Goal: Information Seeking & Learning: Compare options

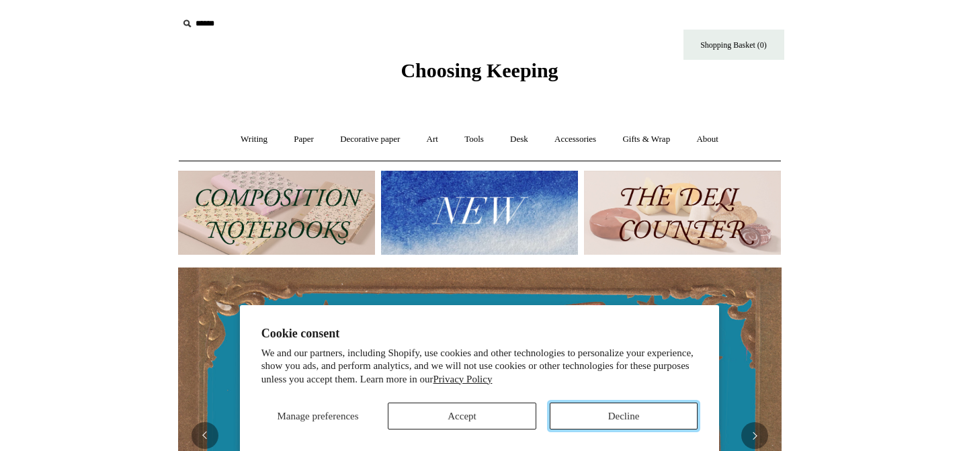
click at [617, 415] on button "Decline" at bounding box center [624, 416] width 149 height 27
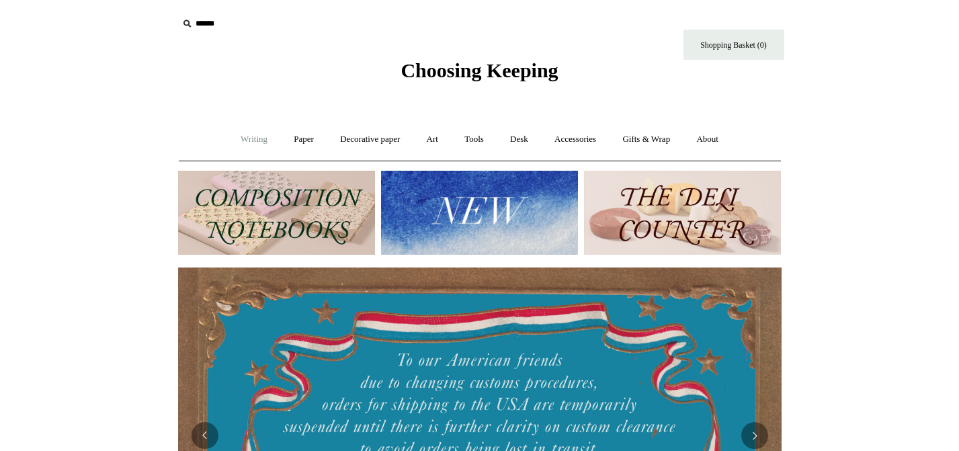
click at [245, 143] on link "Writing +" at bounding box center [254, 140] width 51 height 36
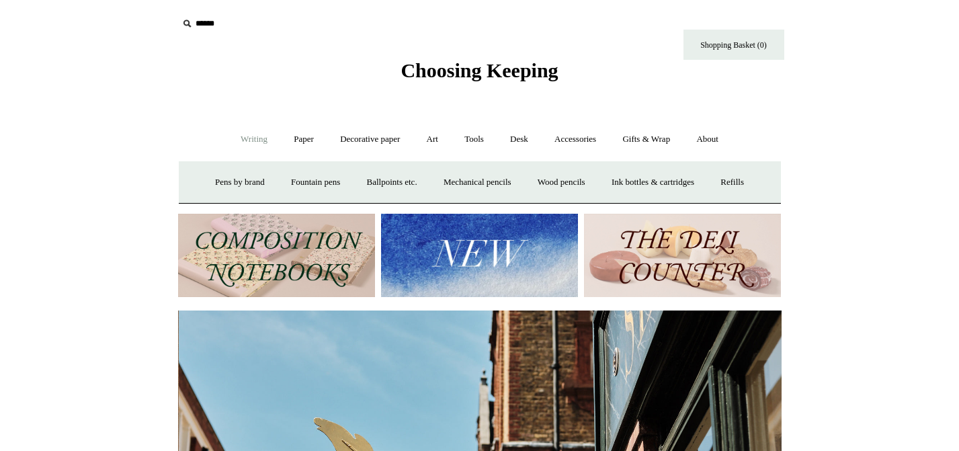
scroll to position [0, 604]
click at [302, 135] on link "Paper +" at bounding box center [304, 140] width 44 height 36
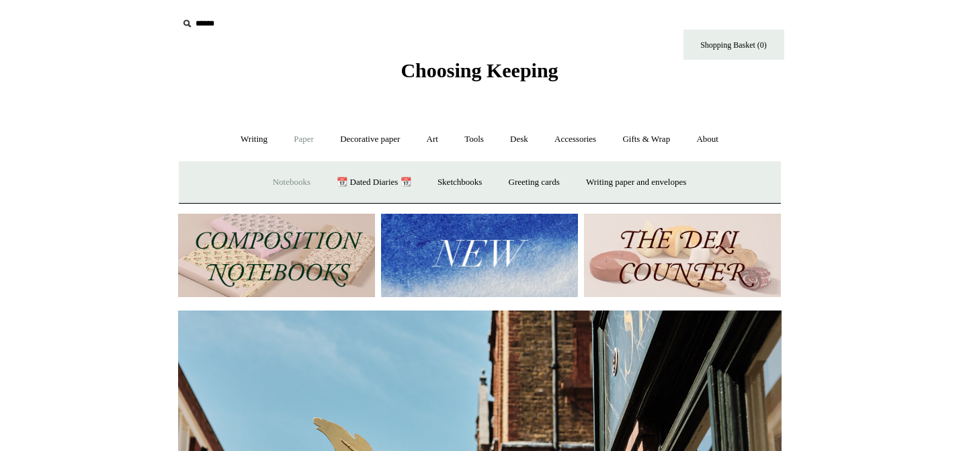
click at [295, 181] on link "Notebooks +" at bounding box center [292, 183] width 62 height 36
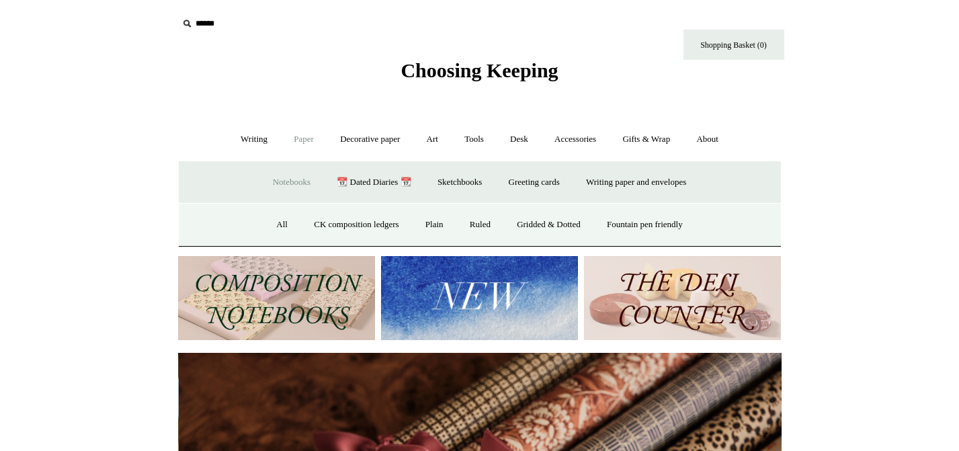
scroll to position [0, 1207]
click at [268, 227] on link "All" at bounding box center [282, 225] width 36 height 36
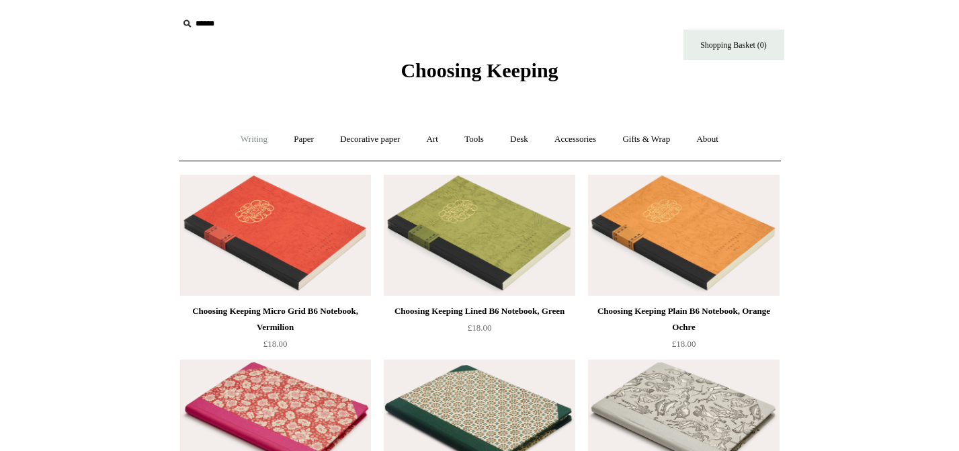
click at [246, 136] on link "Writing +" at bounding box center [254, 140] width 51 height 36
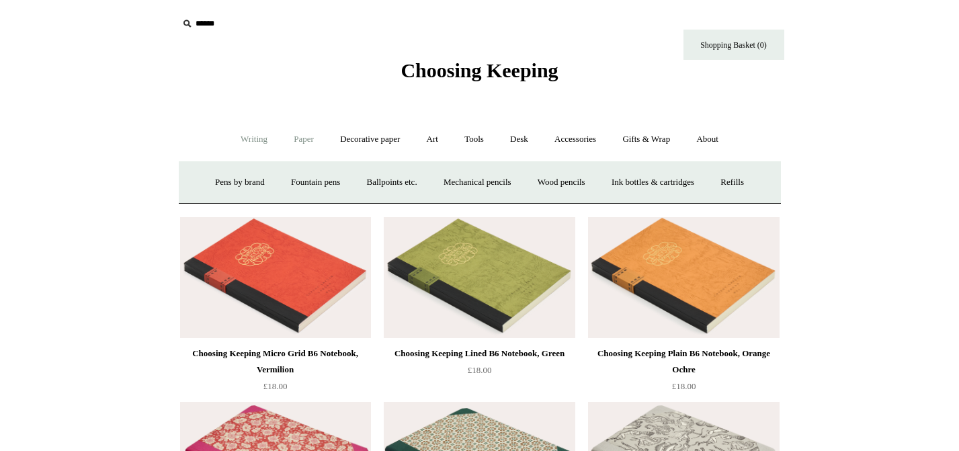
click at [295, 137] on link "Paper +" at bounding box center [304, 140] width 44 height 36
click at [347, 179] on link "📆 Dated Diaries 📆" at bounding box center [374, 183] width 98 height 36
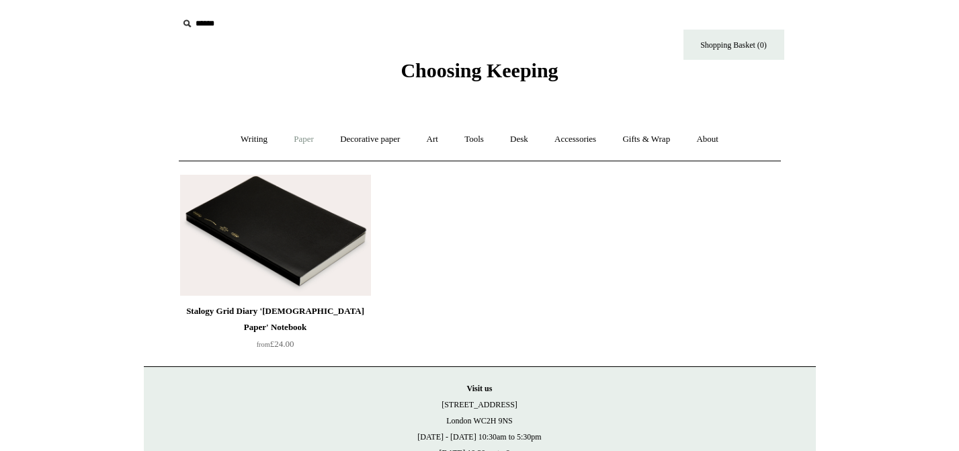
click at [304, 140] on link "Paper +" at bounding box center [304, 140] width 44 height 36
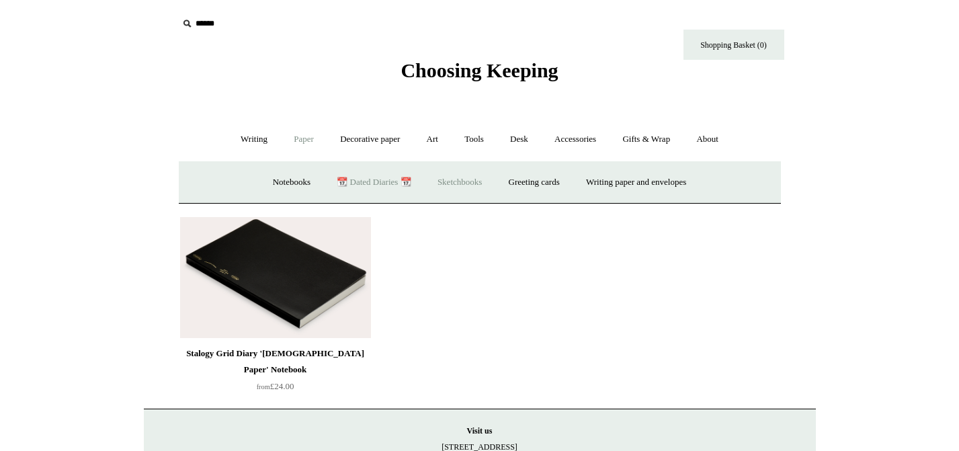
click at [462, 185] on link "Sketchbooks +" at bounding box center [459, 183] width 69 height 36
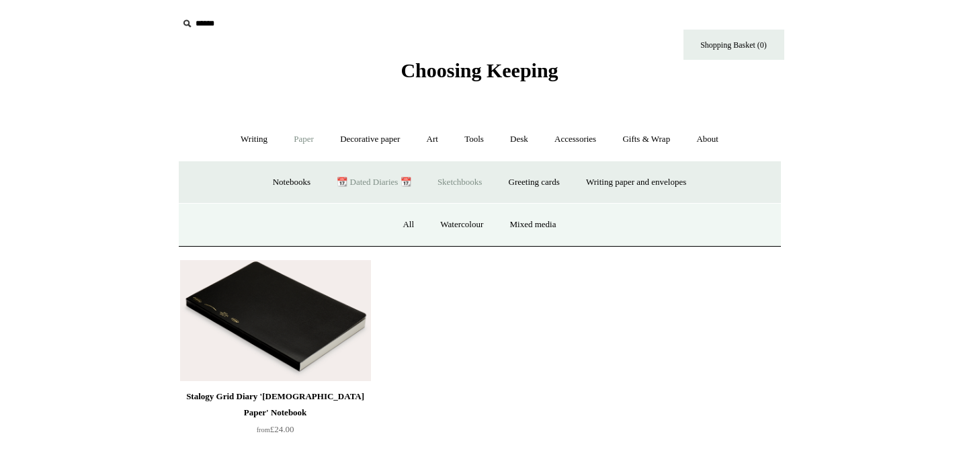
click at [294, 145] on link "Paper -" at bounding box center [304, 140] width 44 height 36
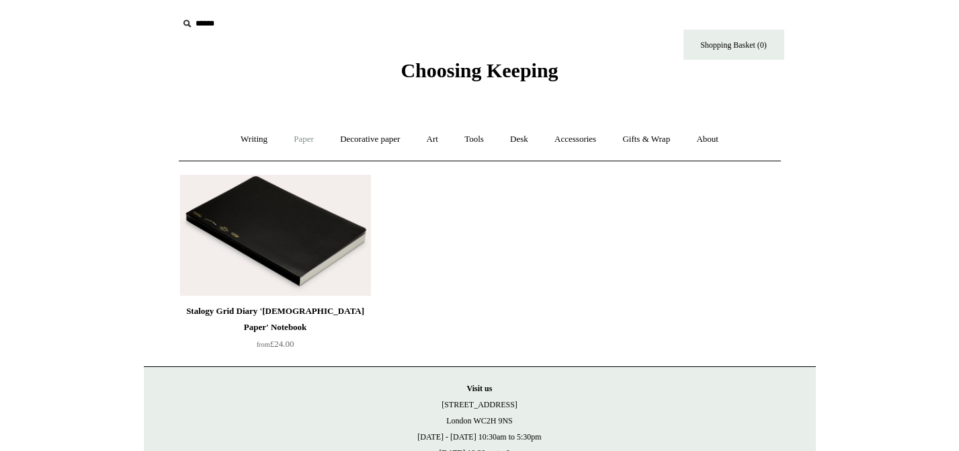
click at [296, 138] on link "Paper +" at bounding box center [304, 140] width 44 height 36
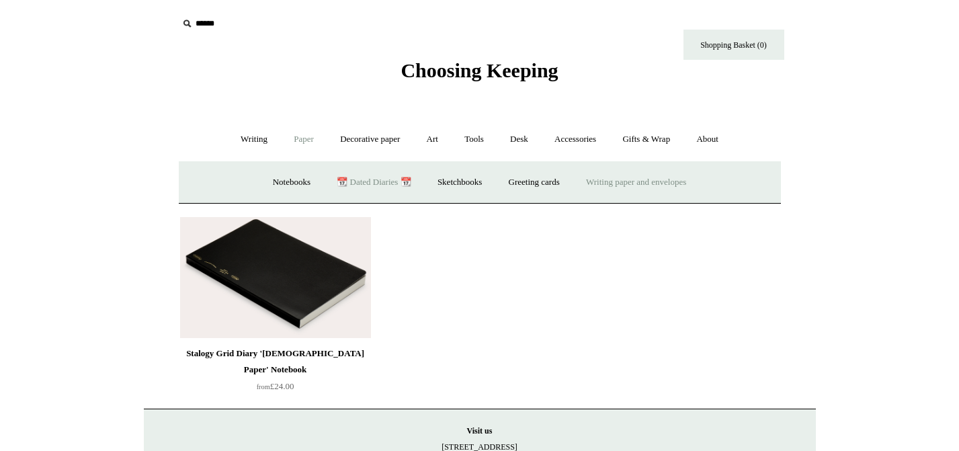
click at [615, 189] on link "Writing paper and envelopes +" at bounding box center [636, 183] width 124 height 36
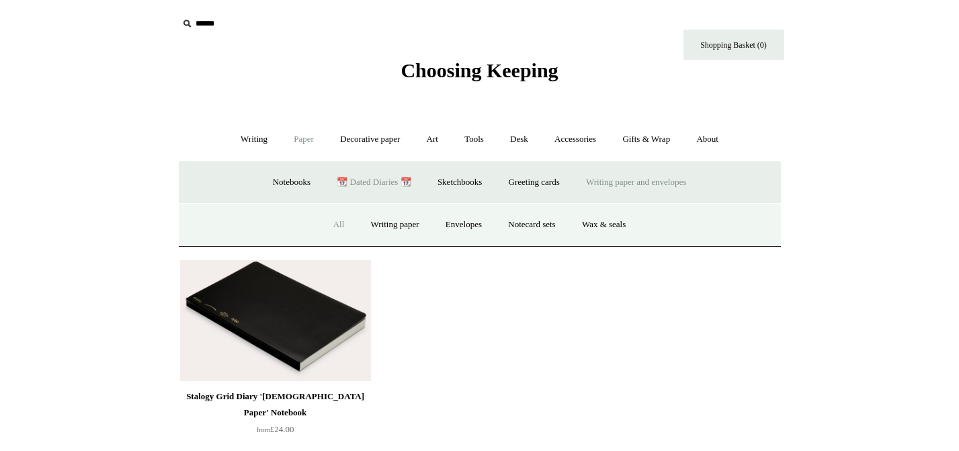
click at [337, 221] on link "All" at bounding box center [339, 225] width 36 height 36
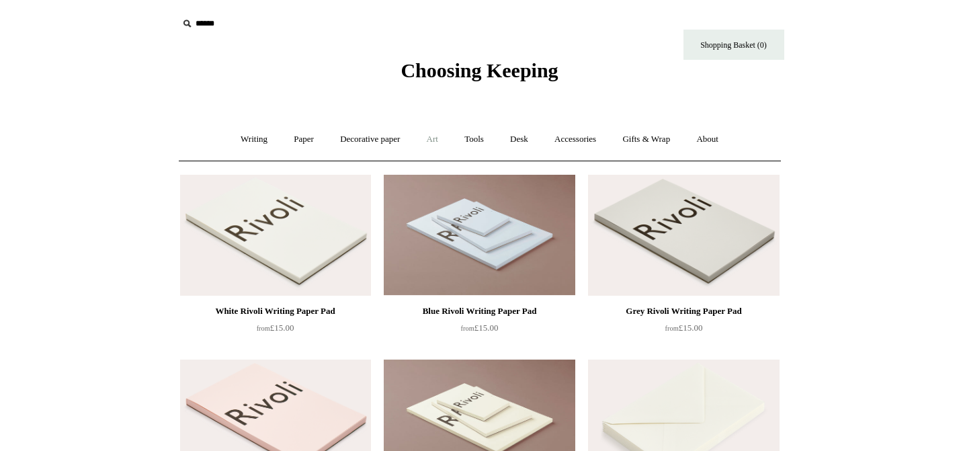
click at [436, 139] on link "Art +" at bounding box center [433, 140] width 36 height 36
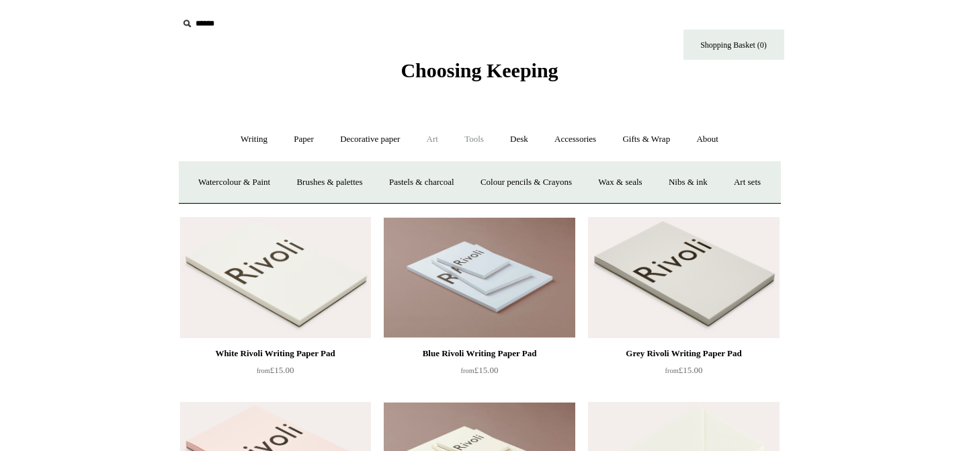
click at [472, 140] on link "Tools +" at bounding box center [474, 140] width 44 height 36
click at [524, 134] on link "Desk +" at bounding box center [519, 140] width 42 height 36
click at [572, 138] on link "Accessories +" at bounding box center [575, 140] width 66 height 36
click at [655, 182] on link "Food Candles" at bounding box center [645, 183] width 73 height 36
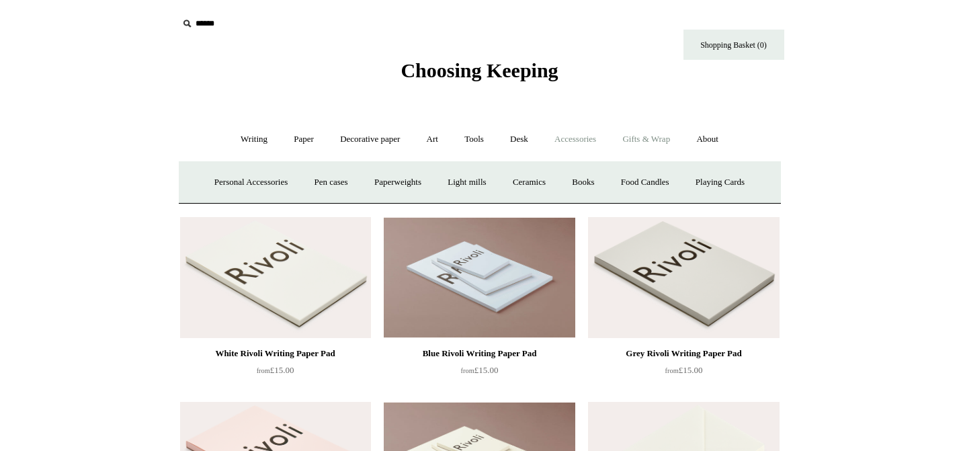
click at [665, 139] on link "Gifts & Wrap +" at bounding box center [646, 140] width 72 height 36
click at [438, 183] on link "Ribbon 🎀" at bounding box center [442, 183] width 63 height 36
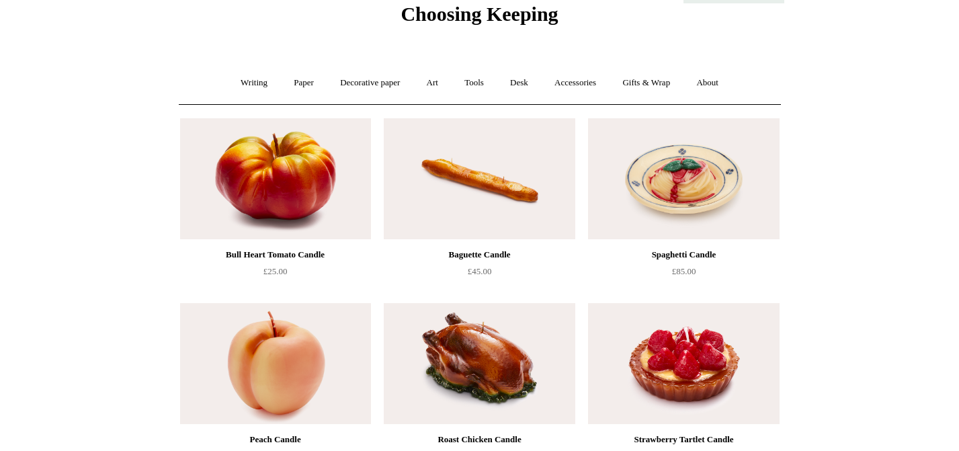
scroll to position [56, 0]
click at [746, 312] on img at bounding box center [683, 364] width 191 height 121
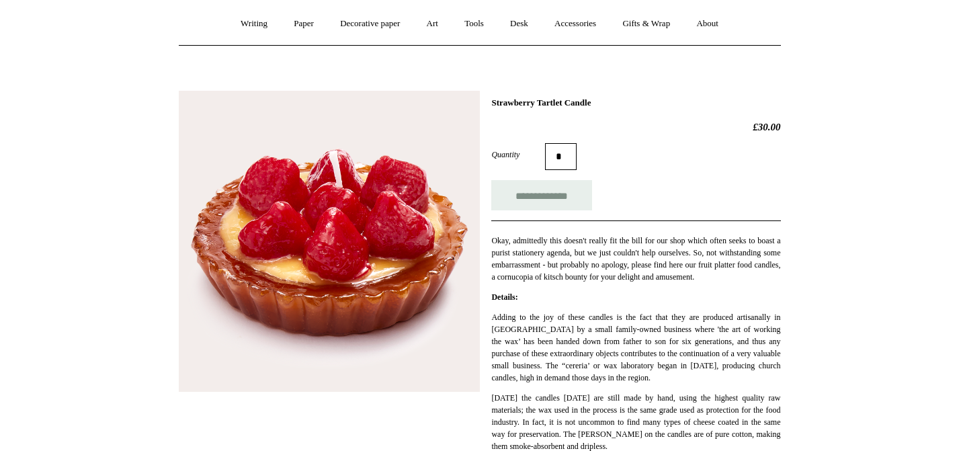
scroll to position [133, 0]
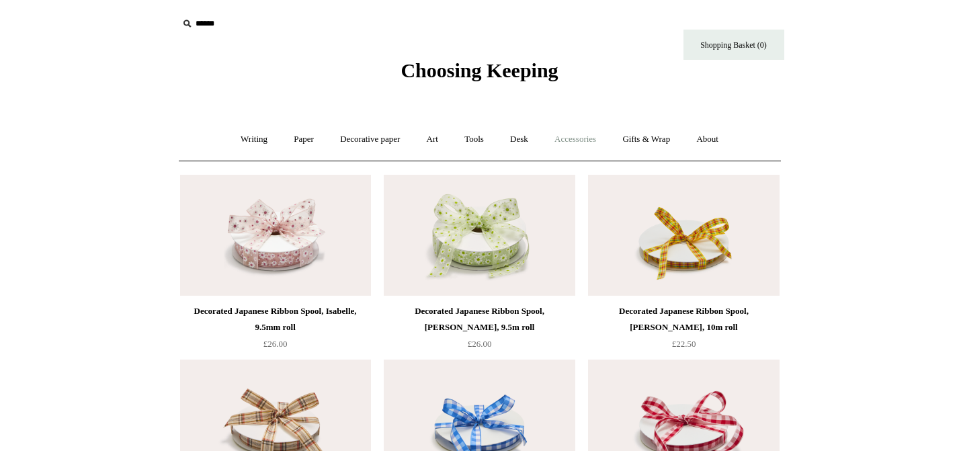
click at [575, 139] on link "Accessories +" at bounding box center [575, 140] width 66 height 36
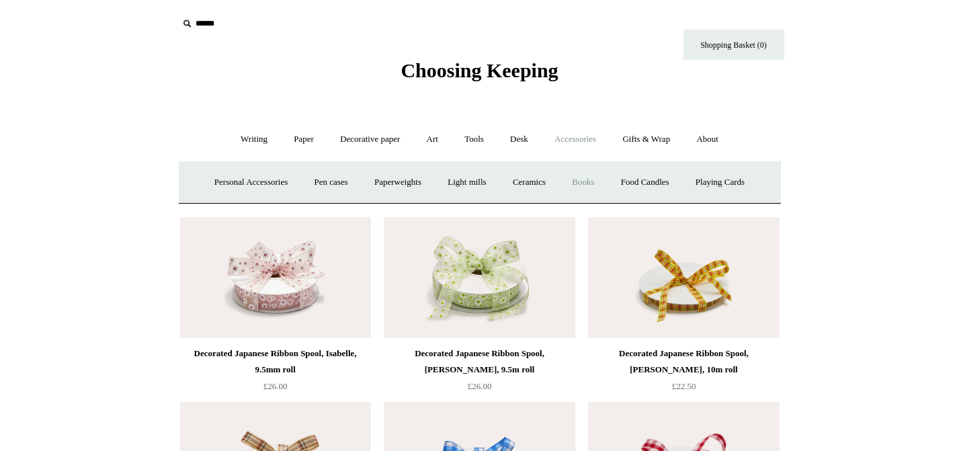
click at [592, 177] on link "Books" at bounding box center [583, 183] width 46 height 36
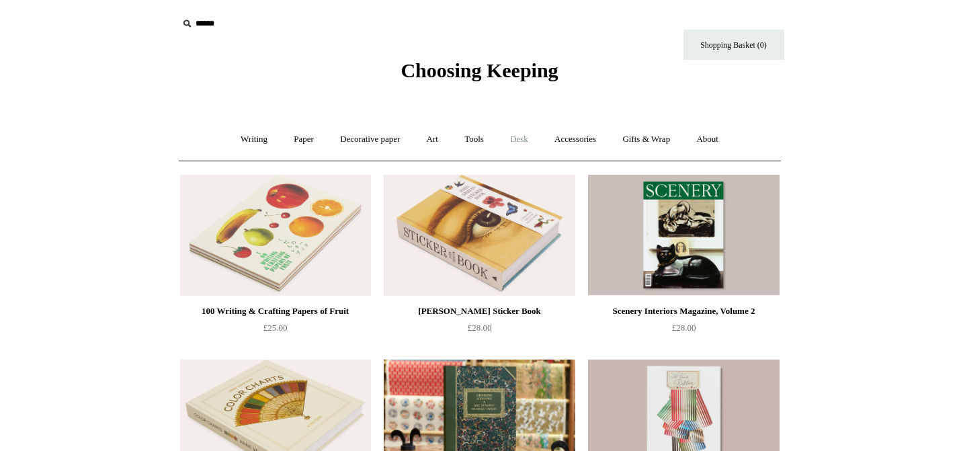
click at [521, 138] on link "Desk +" at bounding box center [519, 140] width 42 height 36
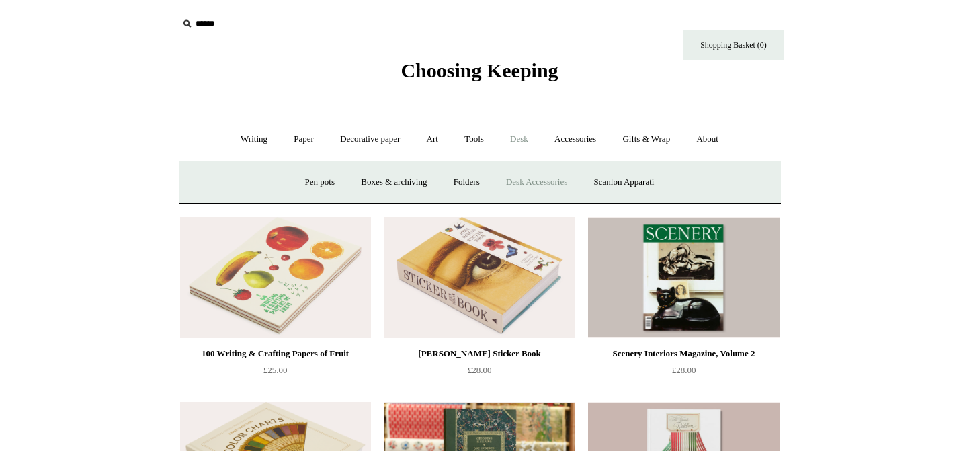
click at [525, 183] on link "Desk Accessories" at bounding box center [536, 183] width 85 height 36
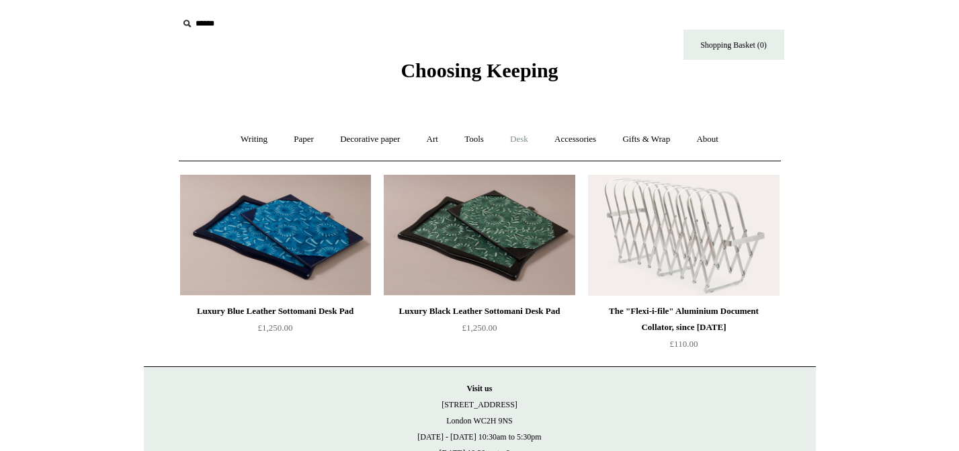
click at [524, 137] on link "Desk +" at bounding box center [519, 140] width 42 height 36
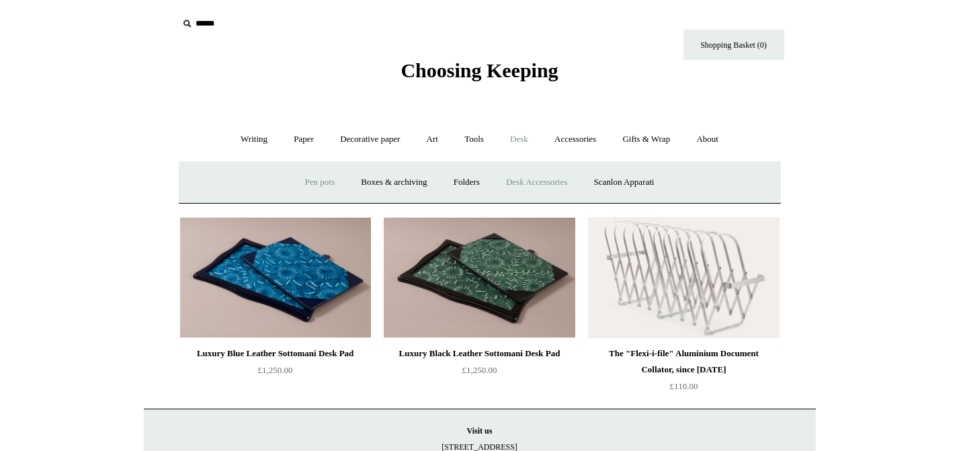
click at [309, 183] on link "Pen pots" at bounding box center [320, 183] width 54 height 36
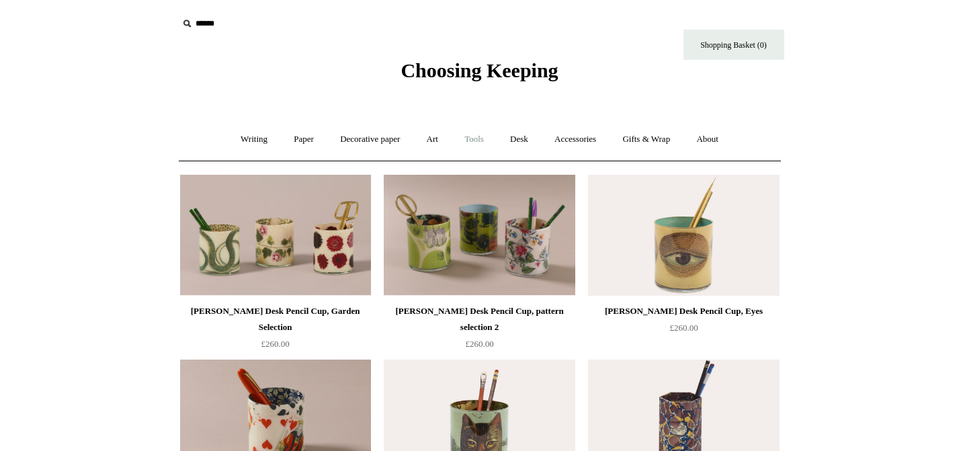
click at [477, 142] on link "Tools +" at bounding box center [474, 140] width 44 height 36
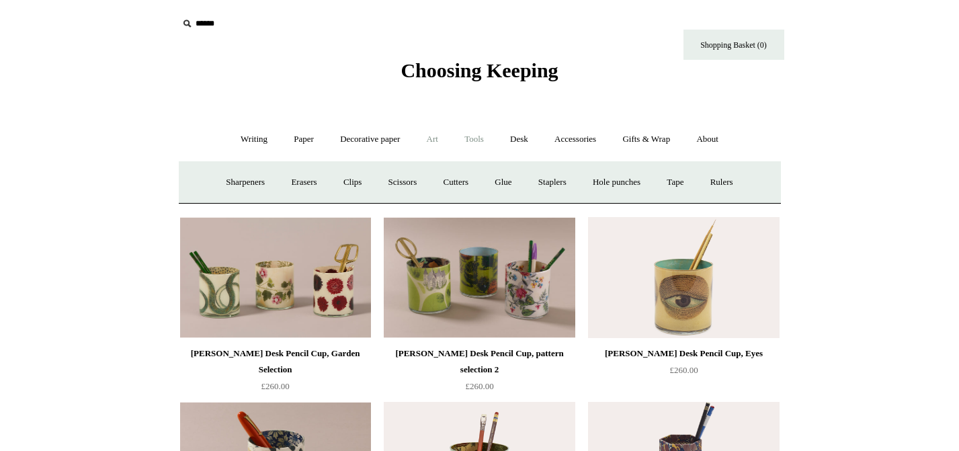
click at [439, 138] on link "Art +" at bounding box center [433, 140] width 36 height 36
click at [425, 181] on link "Pastels & charcoal" at bounding box center [421, 183] width 89 height 36
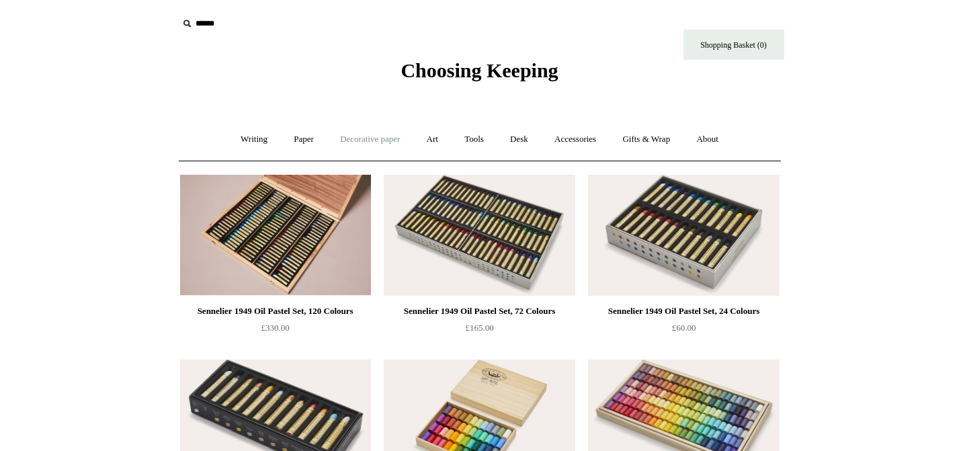
click at [349, 140] on link "Decorative paper +" at bounding box center [370, 140] width 84 height 36
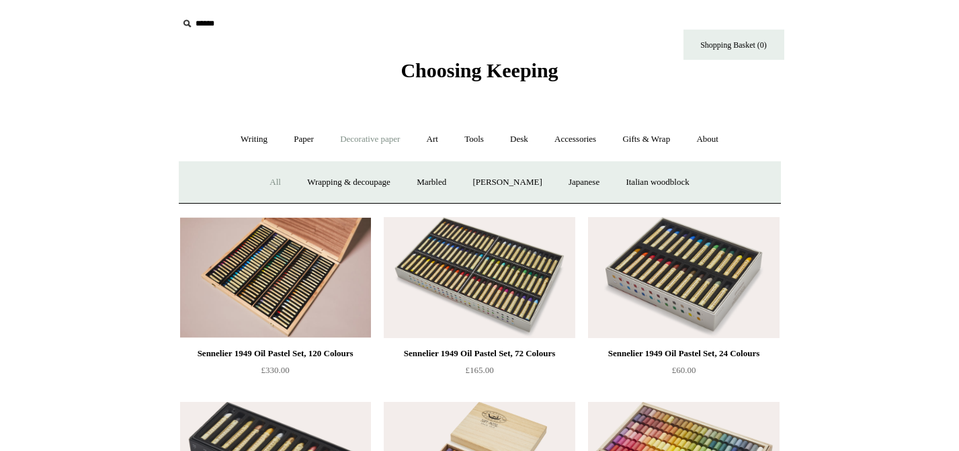
click at [263, 183] on link "All" at bounding box center [275, 183] width 36 height 36
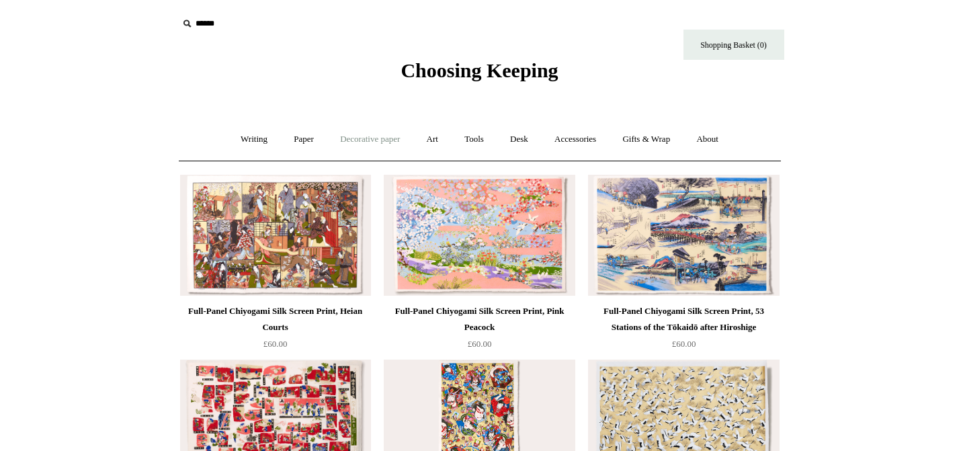
click at [380, 144] on link "Decorative paper +" at bounding box center [370, 140] width 84 height 36
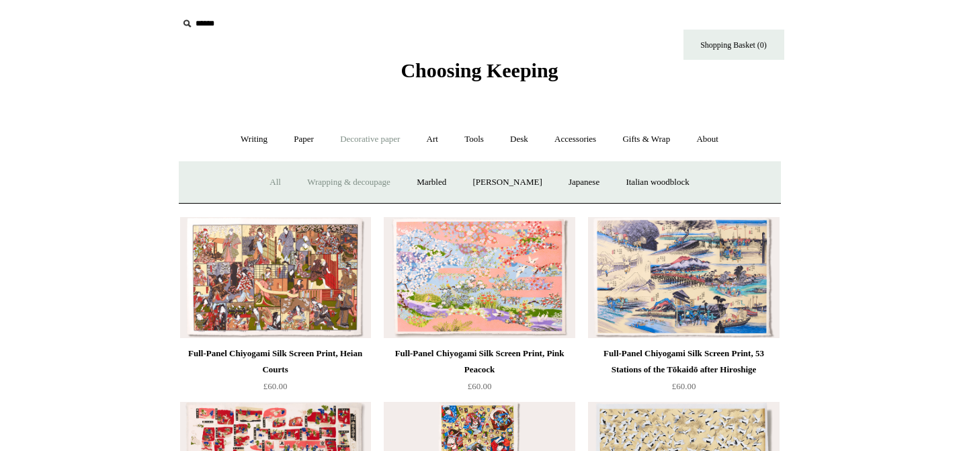
click at [376, 180] on link "Wrapping & decoupage" at bounding box center [349, 183] width 108 height 36
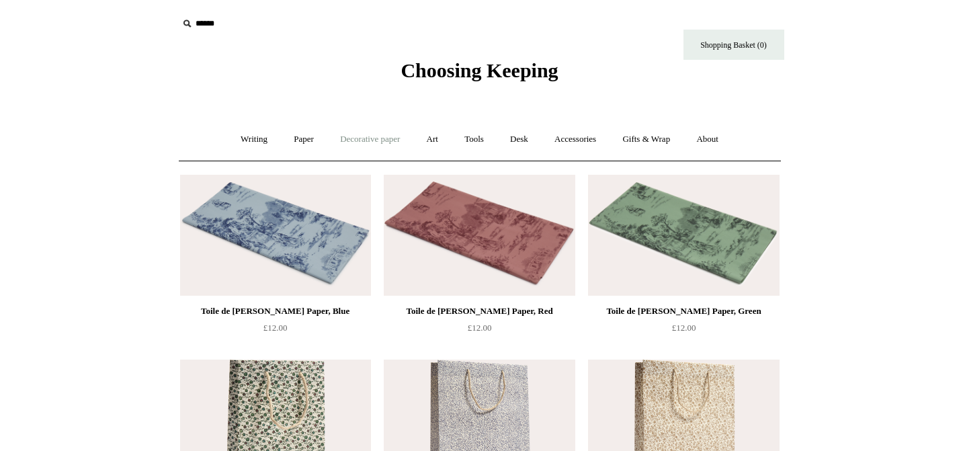
click at [374, 146] on link "Decorative paper +" at bounding box center [370, 140] width 84 height 36
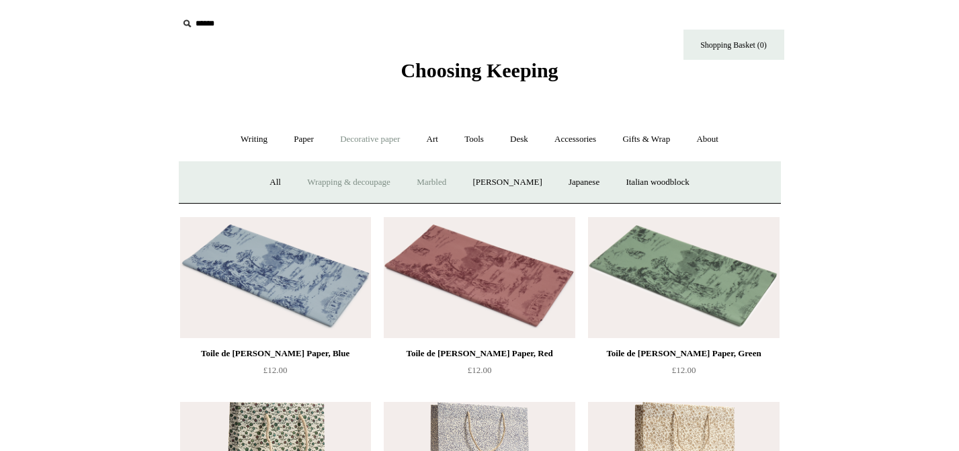
click at [431, 177] on link "Marbled" at bounding box center [432, 183] width 54 height 36
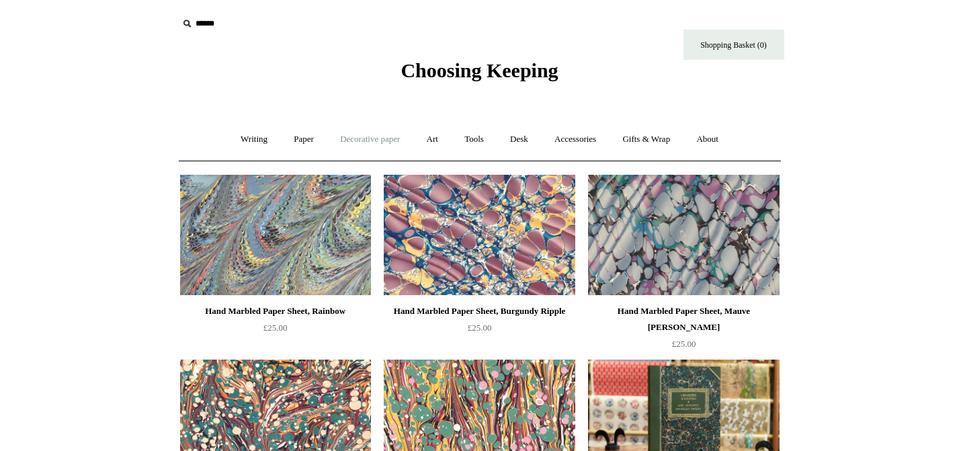
click at [372, 142] on link "Decorative paper +" at bounding box center [370, 140] width 84 height 36
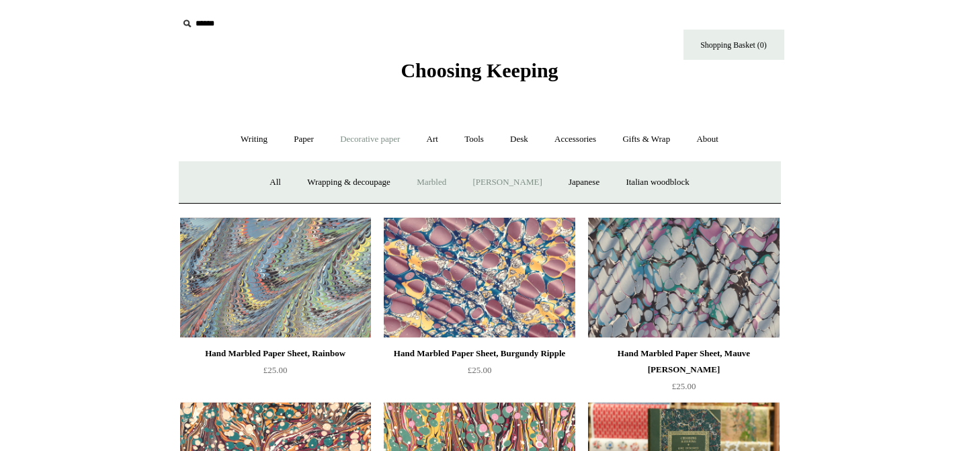
click at [526, 184] on link "[PERSON_NAME]" at bounding box center [506, 183] width 93 height 36
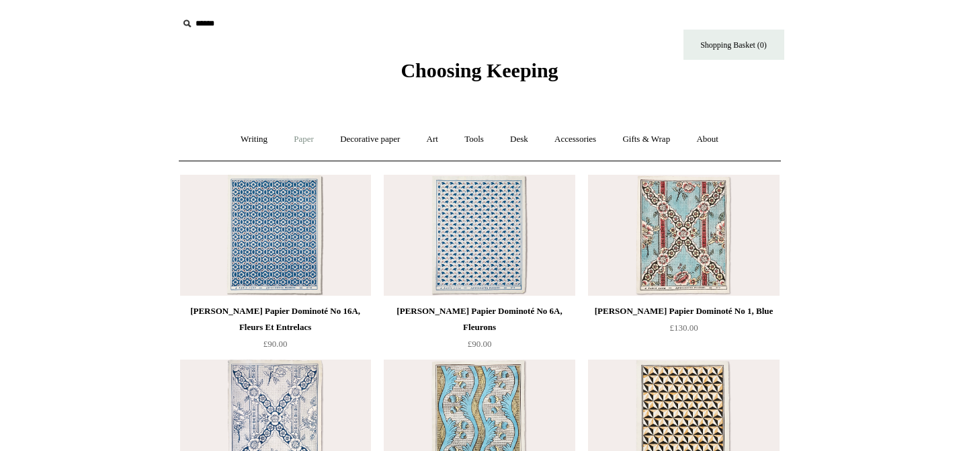
click at [292, 135] on link "Paper +" at bounding box center [304, 140] width 44 height 36
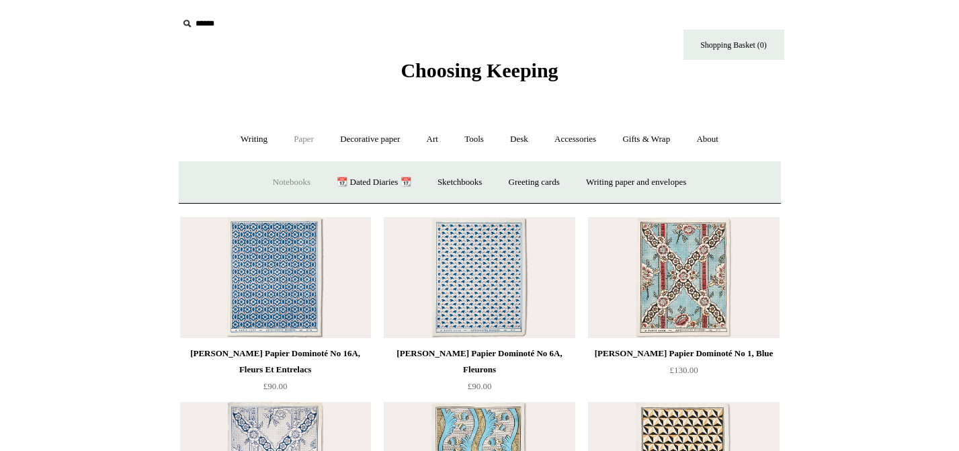
click at [294, 187] on link "Notebooks +" at bounding box center [292, 183] width 62 height 36
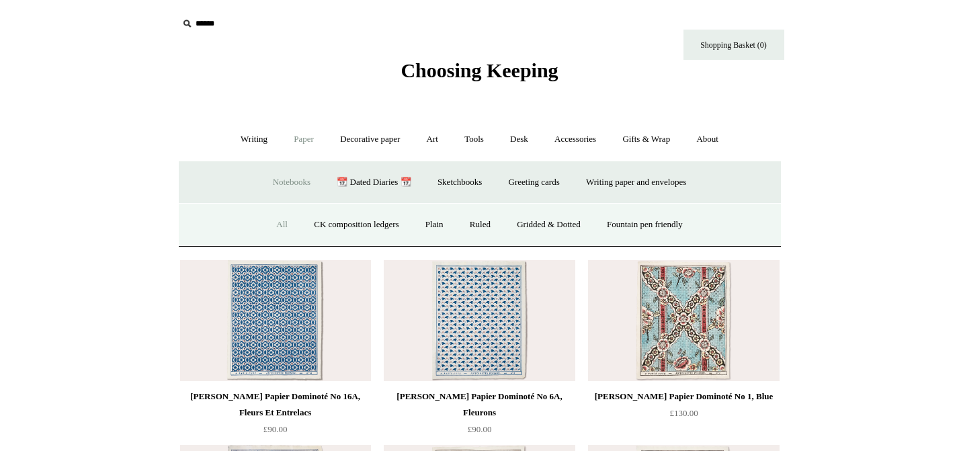
click at [273, 224] on link "All" at bounding box center [282, 225] width 36 height 36
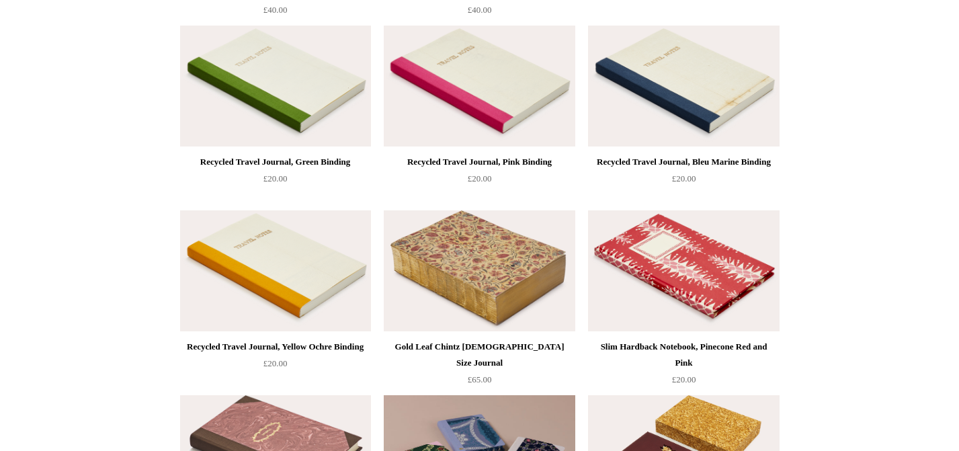
scroll to position [4772, 0]
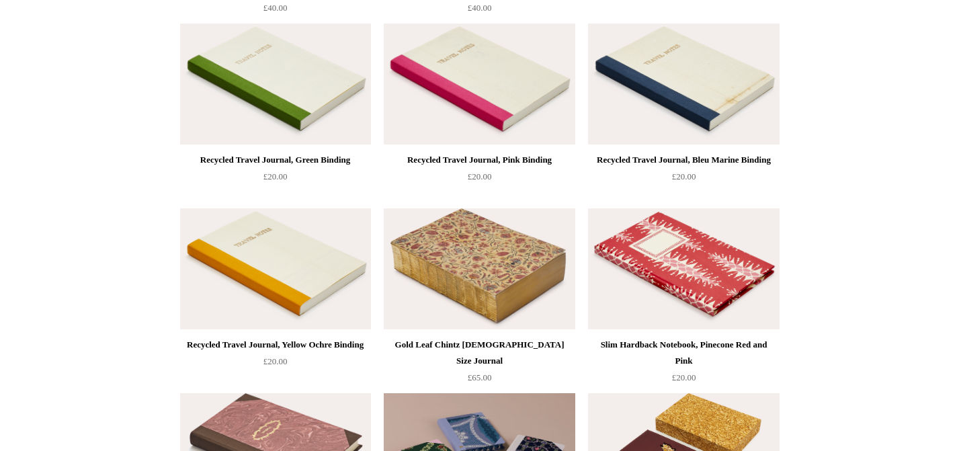
click at [550, 244] on img at bounding box center [479, 268] width 191 height 121
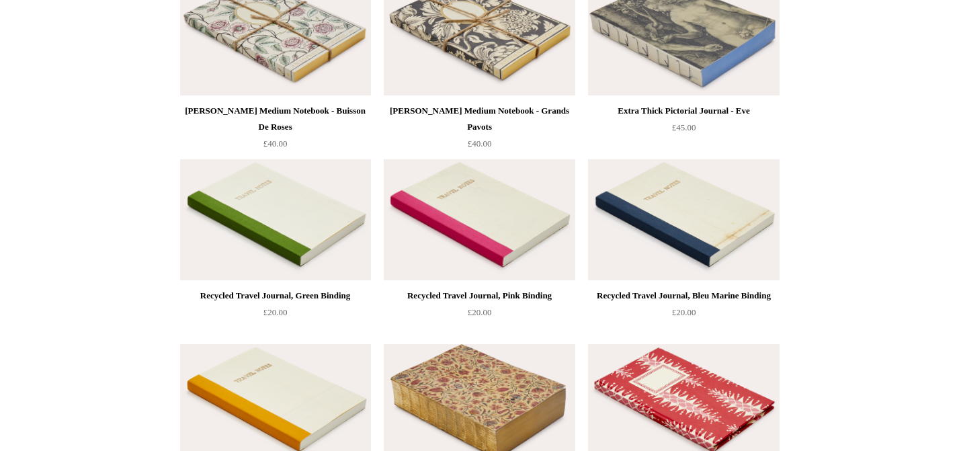
scroll to position [4491, 0]
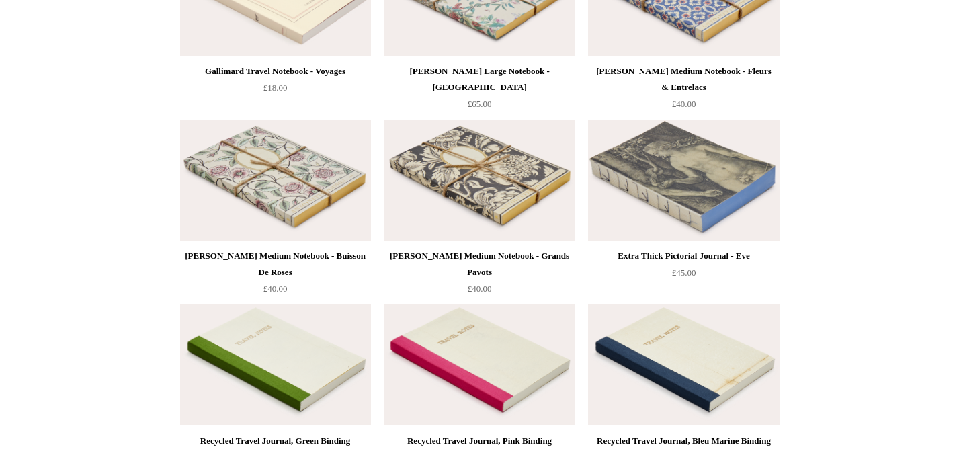
click at [651, 181] on img at bounding box center [683, 180] width 191 height 121
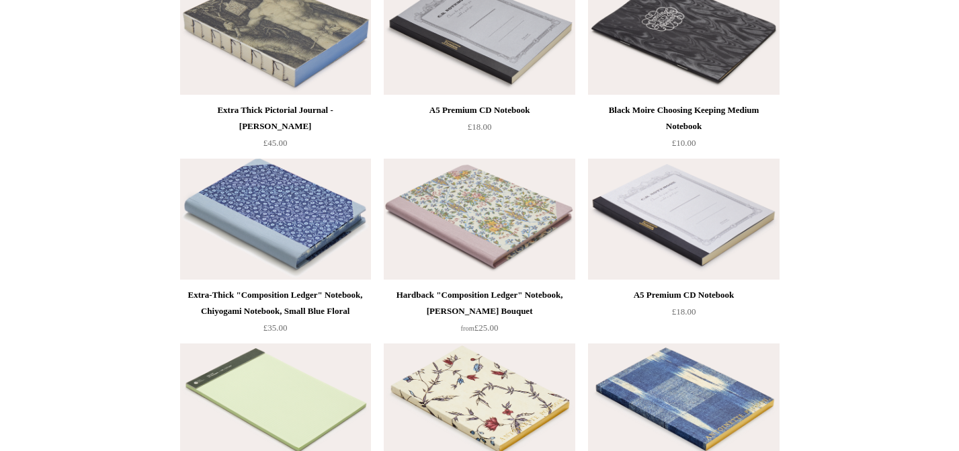
scroll to position [5587, 0]
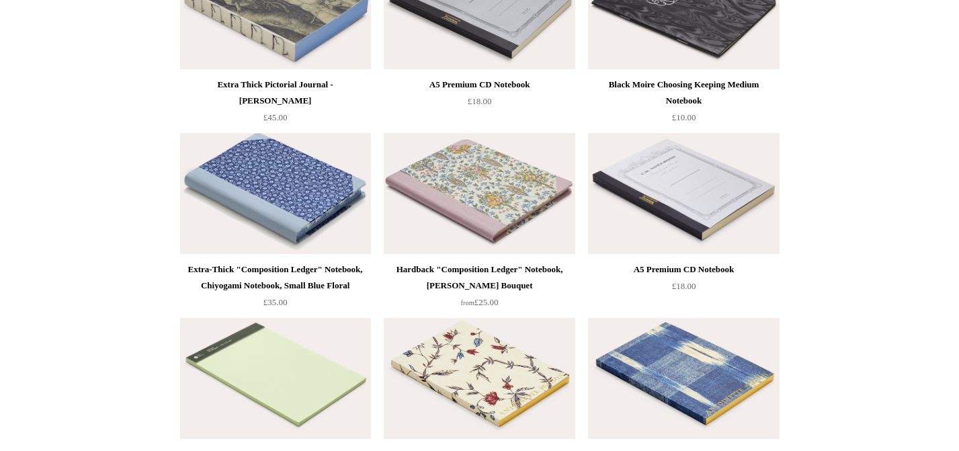
click at [494, 222] on img at bounding box center [479, 193] width 191 height 121
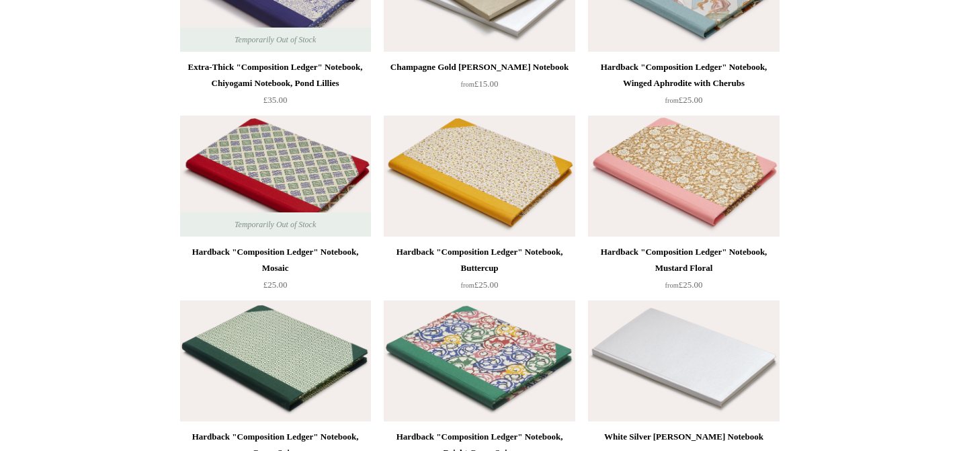
scroll to position [9283, 0]
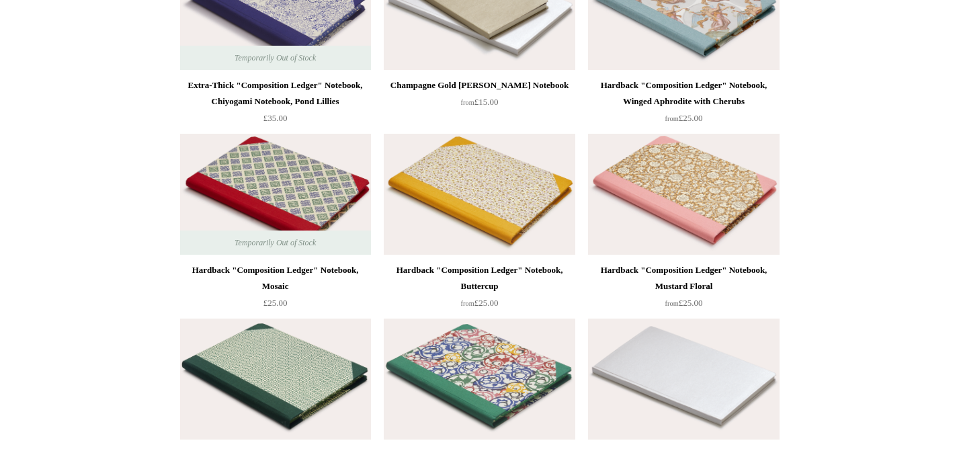
click at [730, 180] on img at bounding box center [683, 194] width 191 height 121
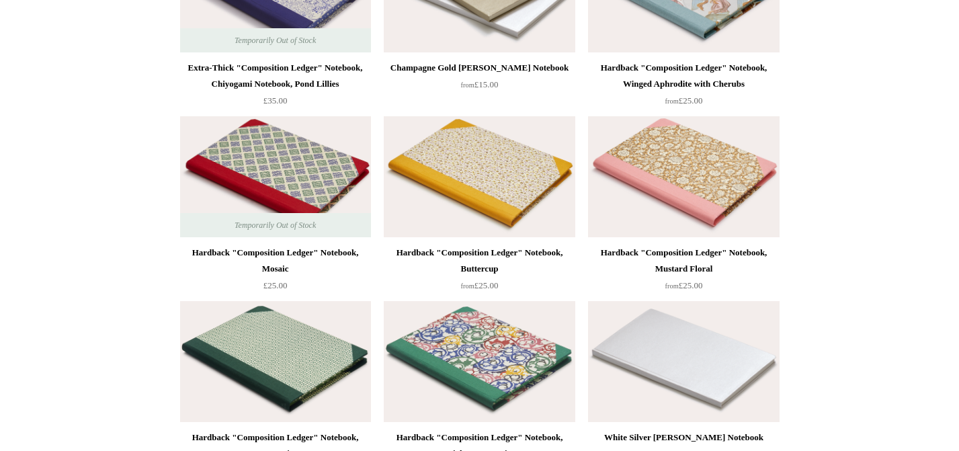
scroll to position [9301, 0]
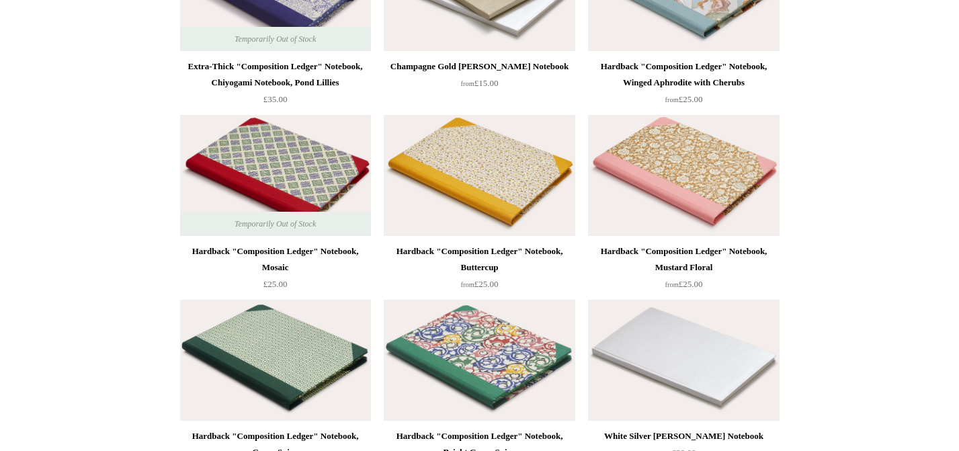
click at [710, 155] on img at bounding box center [683, 175] width 191 height 121
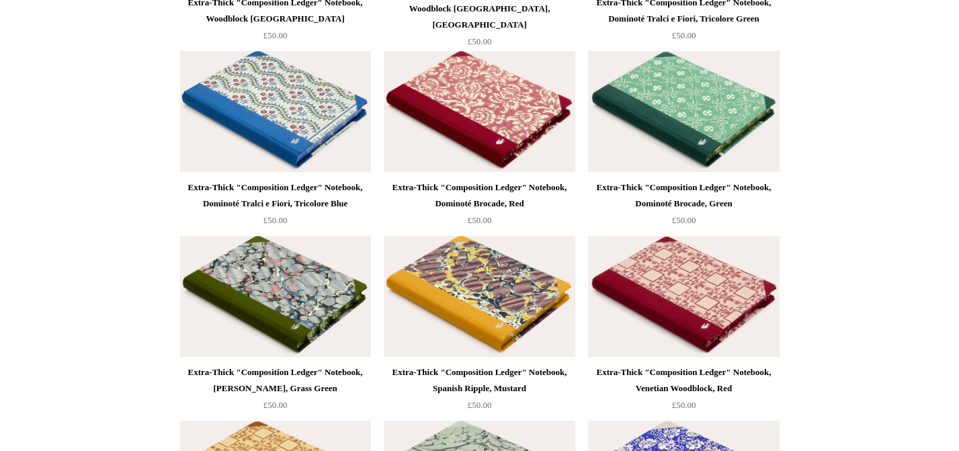
scroll to position [8439, 0]
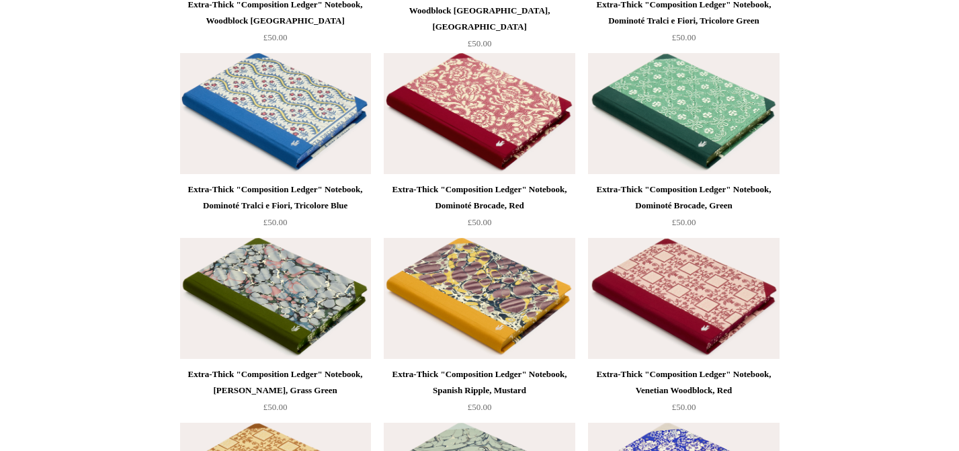
click at [512, 105] on img at bounding box center [479, 113] width 191 height 121
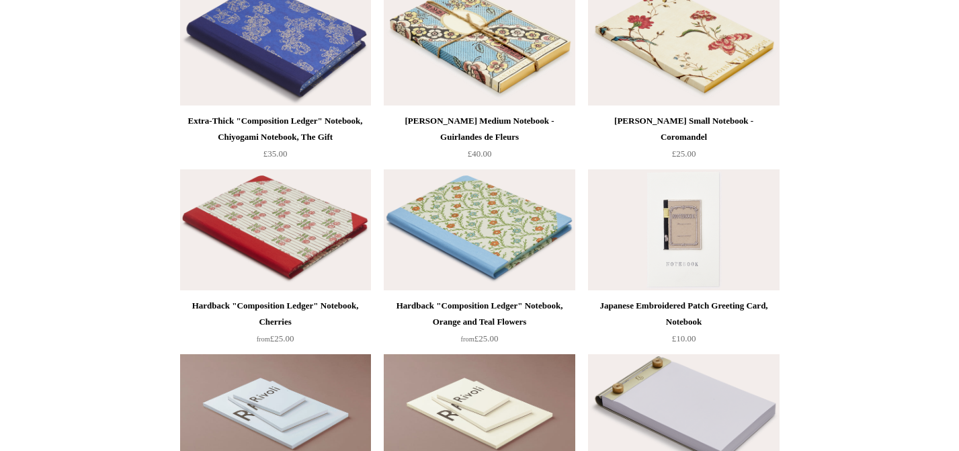
scroll to position [7573, 0]
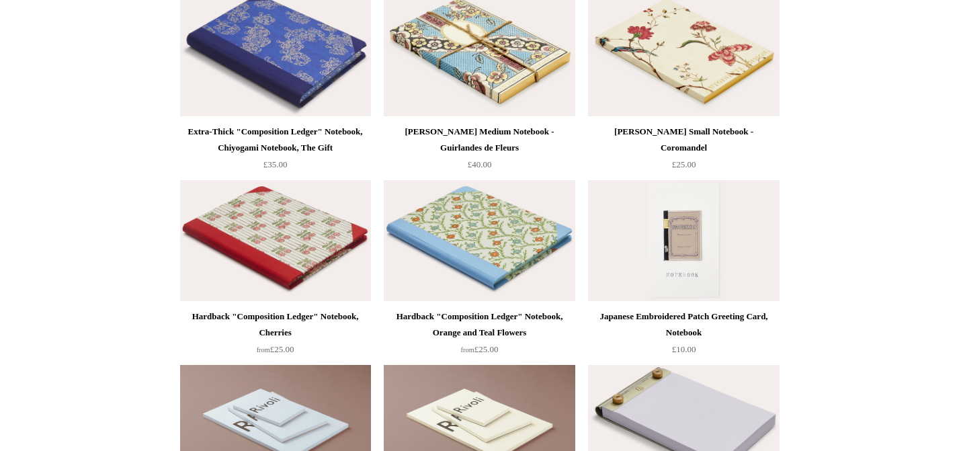
click at [469, 259] on img at bounding box center [479, 240] width 191 height 121
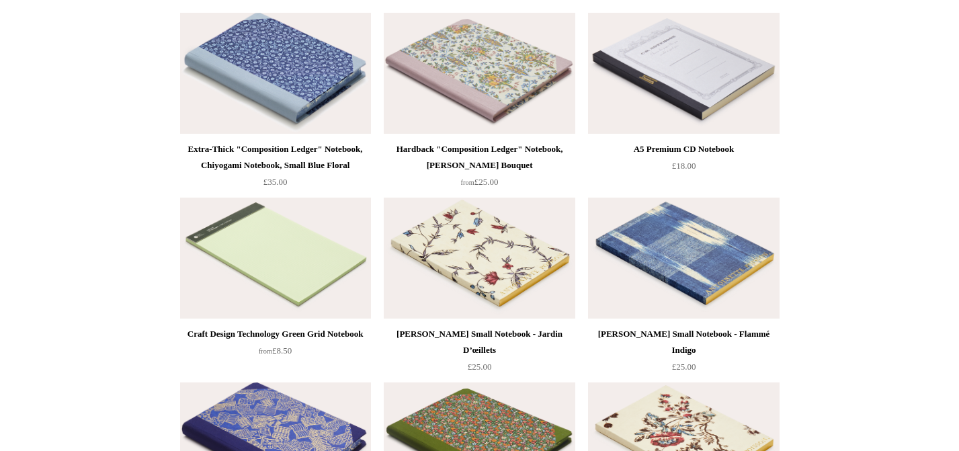
scroll to position [5699, 0]
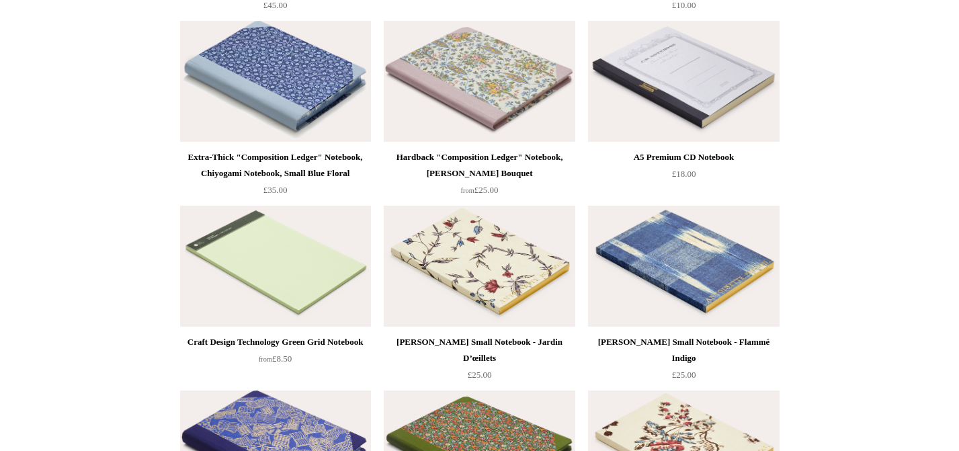
click at [561, 112] on img at bounding box center [479, 81] width 191 height 121
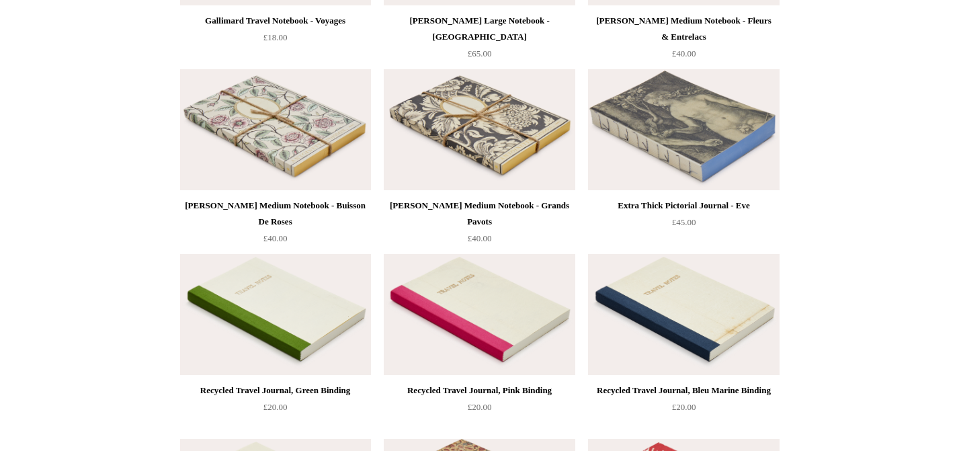
scroll to position [4542, 0]
click at [354, 151] on img at bounding box center [275, 129] width 191 height 121
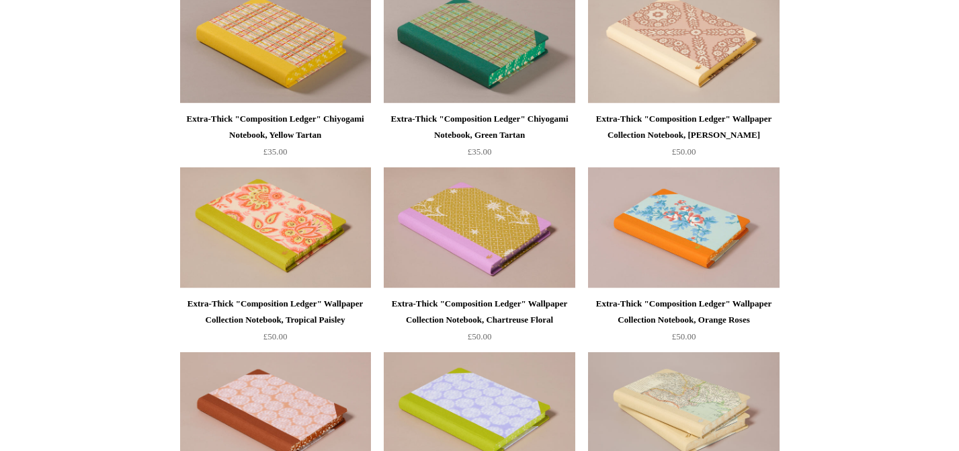
scroll to position [1087, 0]
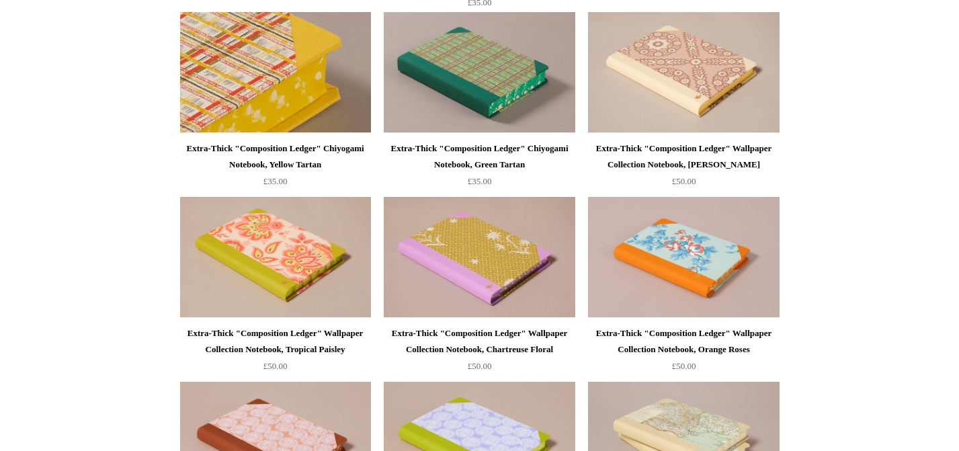
click at [255, 87] on img at bounding box center [275, 72] width 191 height 121
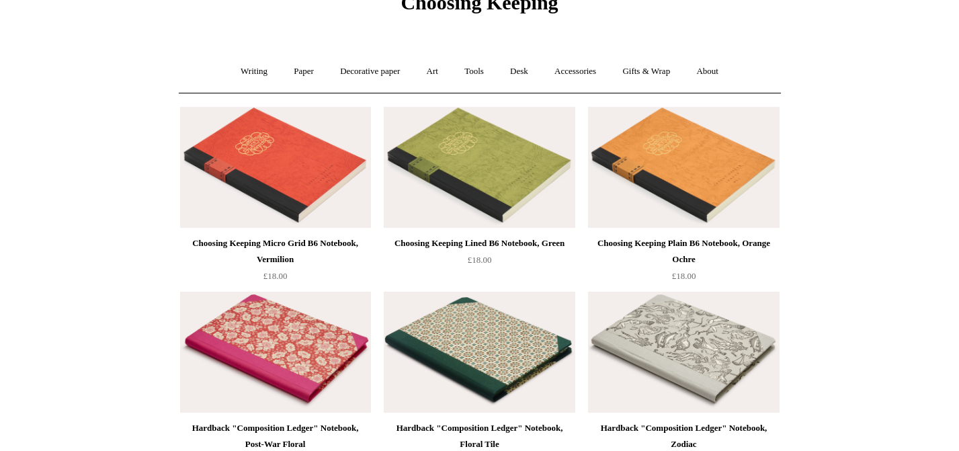
scroll to position [0, 0]
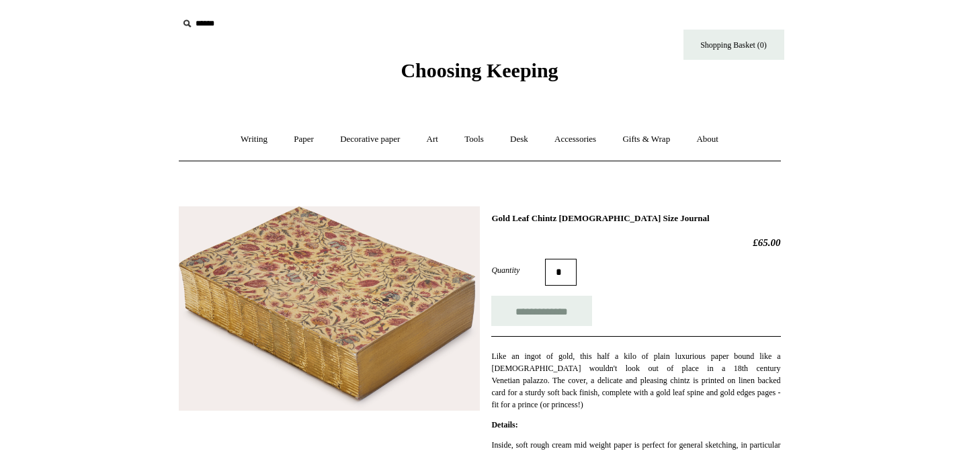
scroll to position [107, 0]
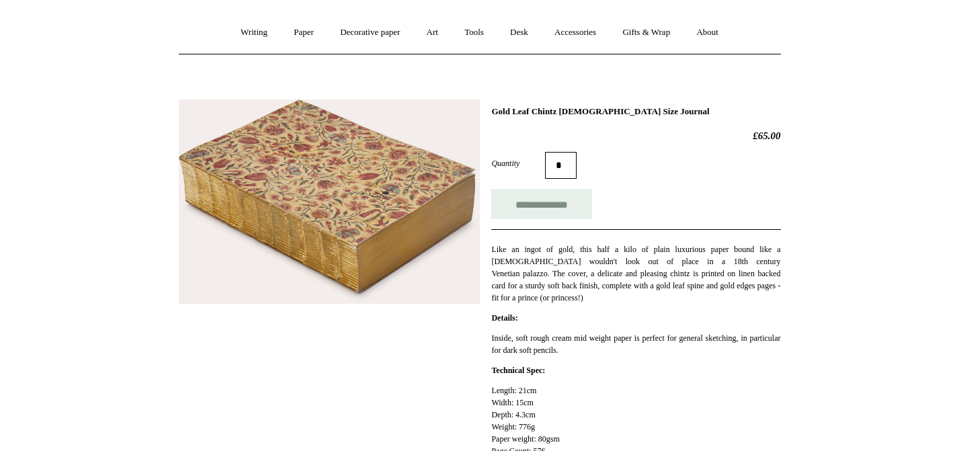
click at [352, 214] on img at bounding box center [329, 201] width 301 height 204
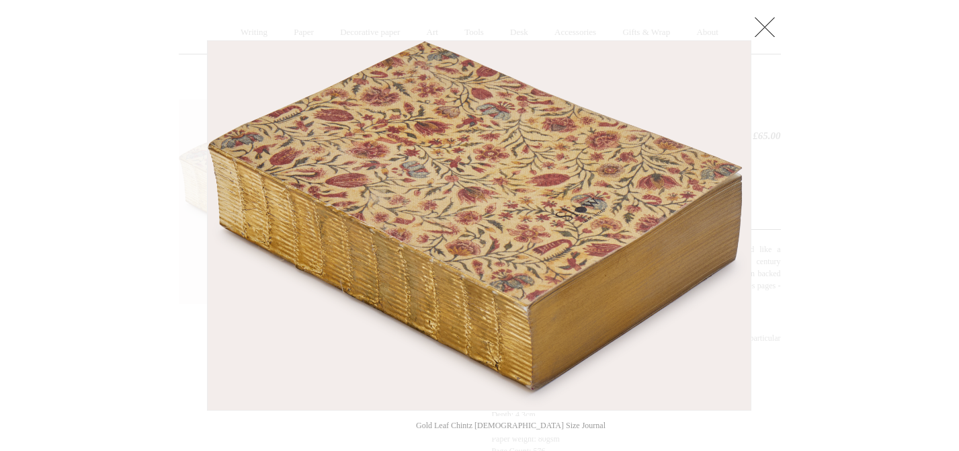
click at [766, 22] on link at bounding box center [764, 26] width 27 height 27
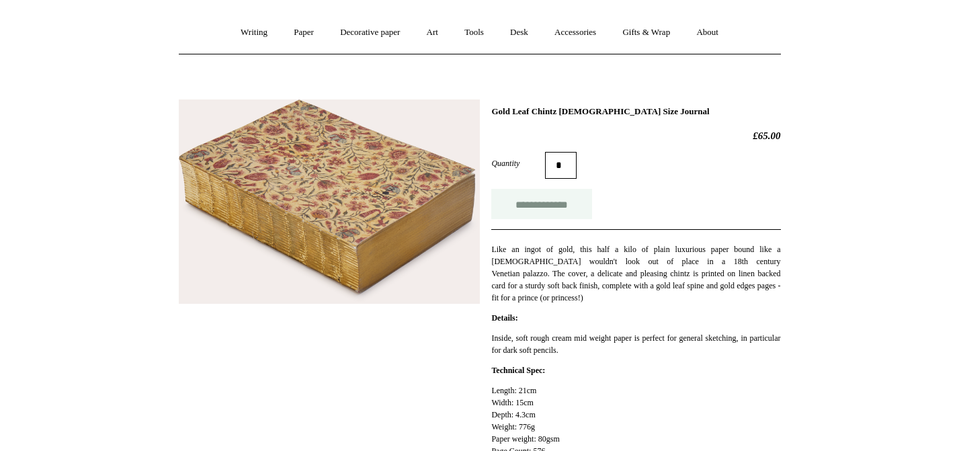
click at [536, 210] on input "**********" at bounding box center [541, 204] width 101 height 30
type input "**********"
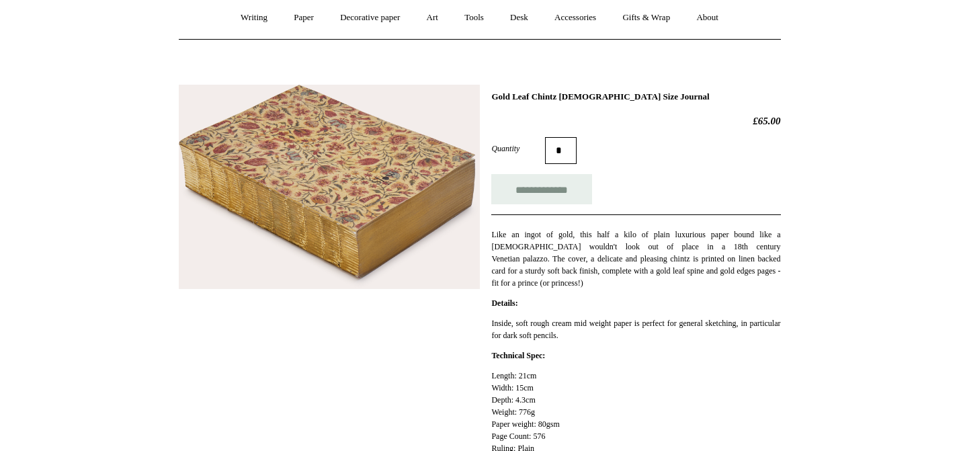
scroll to position [78, 0]
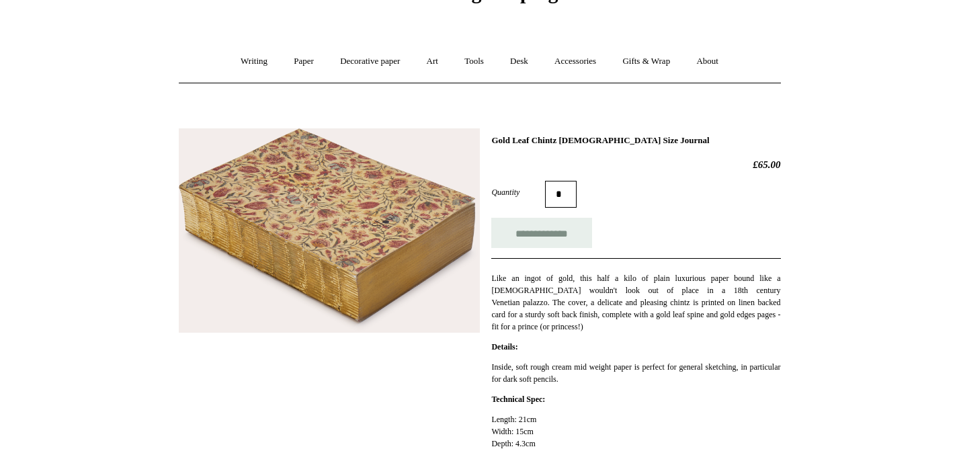
click at [401, 171] on img at bounding box center [329, 230] width 301 height 204
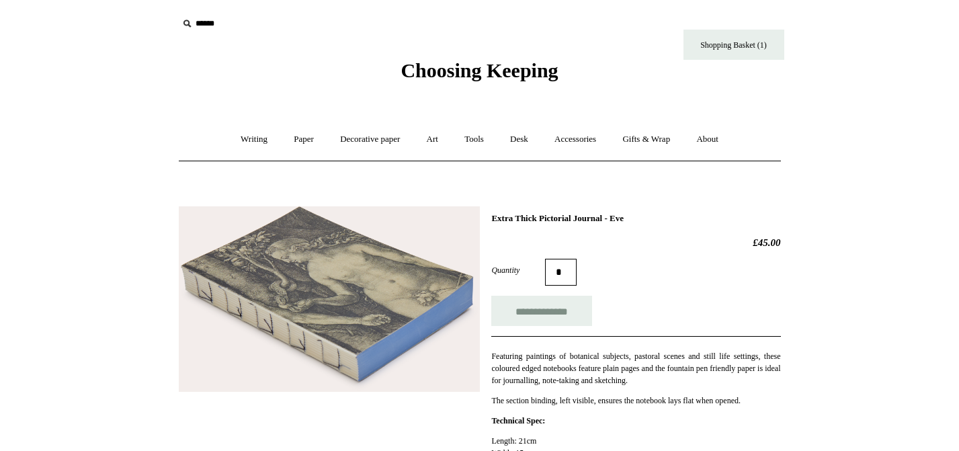
click at [377, 270] on img at bounding box center [329, 299] width 301 height 186
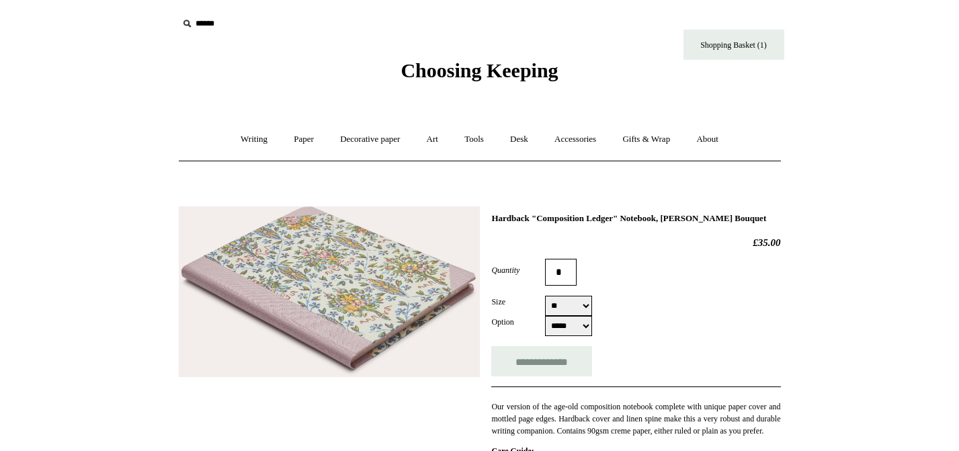
select select "**"
click at [364, 264] on img at bounding box center [329, 291] width 301 height 171
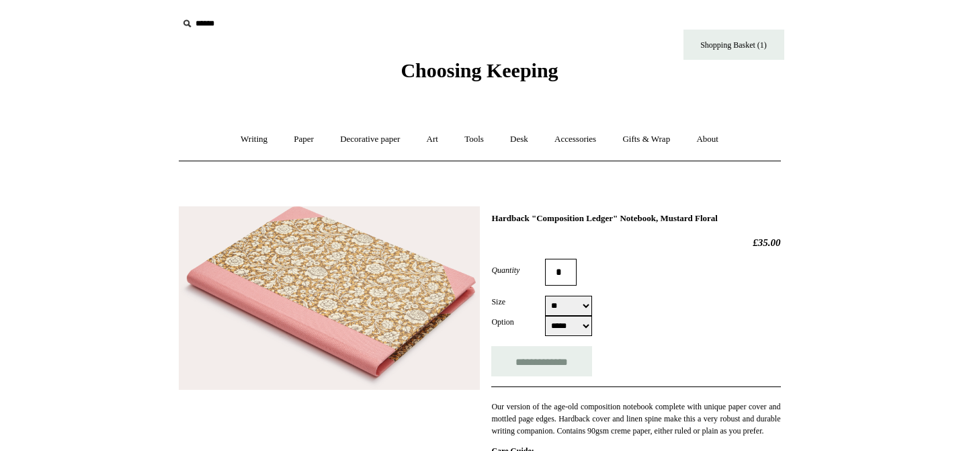
click at [393, 255] on img at bounding box center [329, 297] width 301 height 183
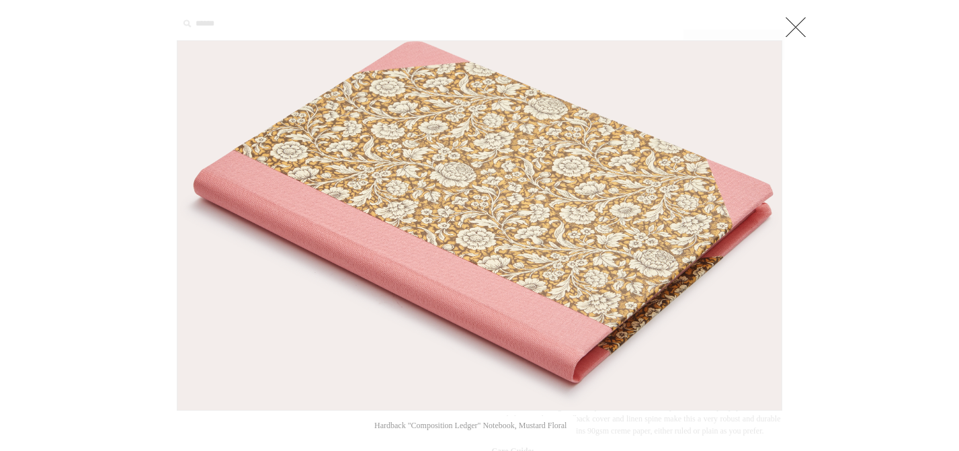
click at [791, 21] on link at bounding box center [795, 26] width 27 height 27
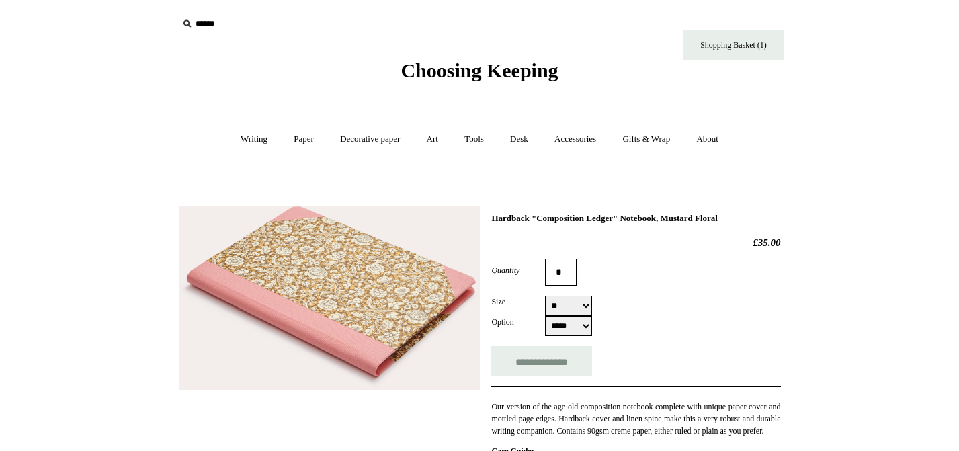
click at [579, 309] on select "** **" at bounding box center [568, 306] width 47 height 20
select select "**"
click at [545, 297] on select "** **" at bounding box center [568, 306] width 47 height 20
click at [571, 292] on form "**********" at bounding box center [635, 318] width 289 height 118
click at [571, 321] on select "***** *****" at bounding box center [568, 326] width 47 height 20
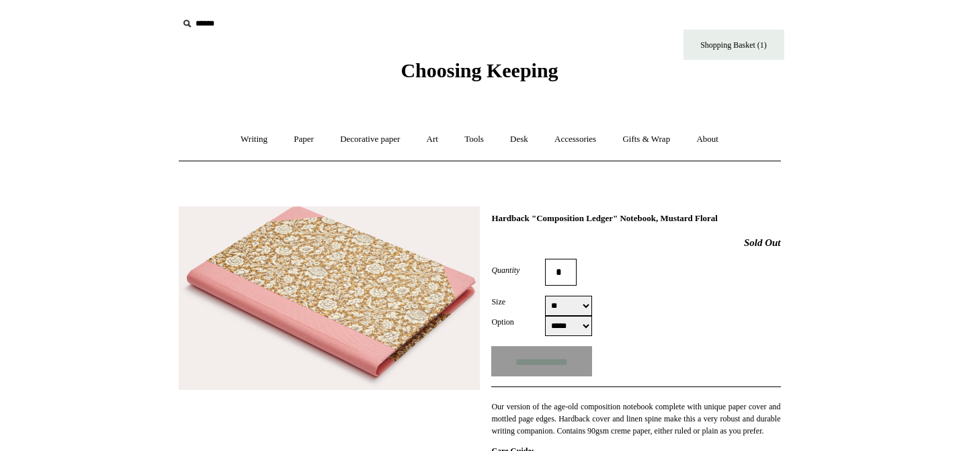
select select "*****"
click at [545, 317] on select "***** *****" at bounding box center [568, 326] width 47 height 20
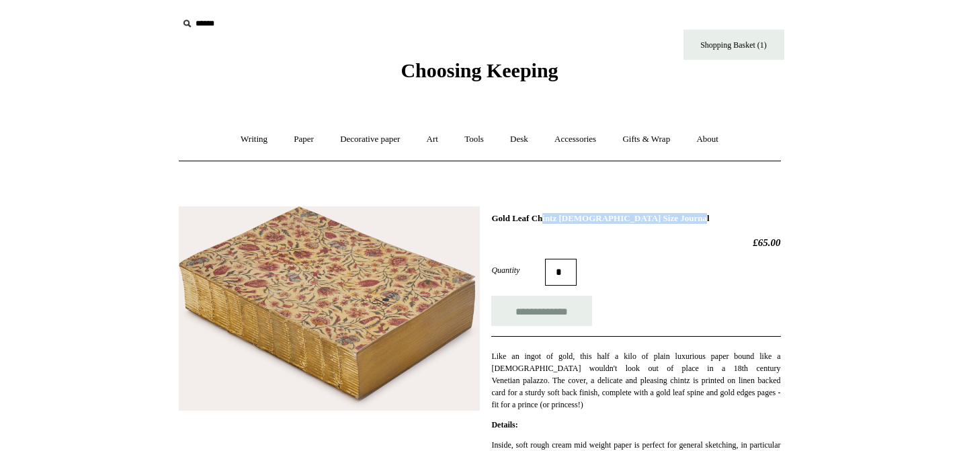
drag, startPoint x: 653, startPoint y: 218, endPoint x: 491, endPoint y: 218, distance: 161.3
click at [491, 218] on h1 "Gold Leaf Chintz [DEMOGRAPHIC_DATA] Size Journal" at bounding box center [635, 218] width 289 height 11
copy h1 "Gold Leaf Chintz [DEMOGRAPHIC_DATA] Size Journal"
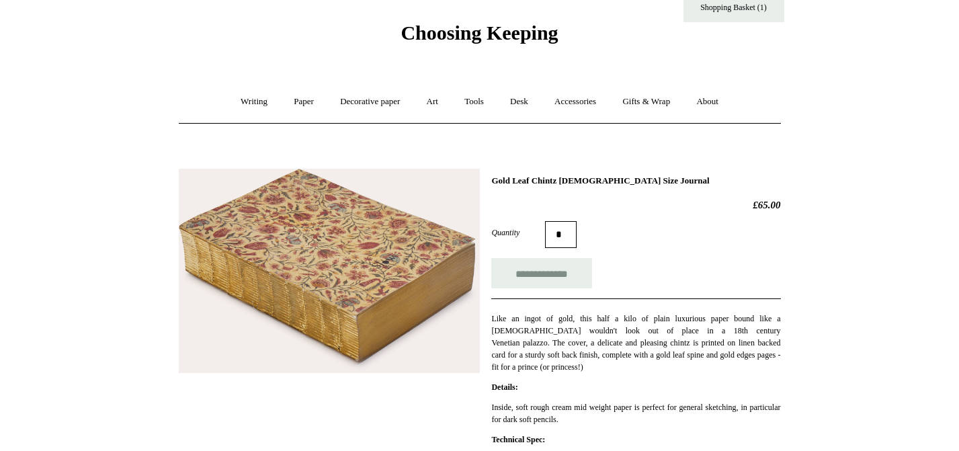
scroll to position [43, 0]
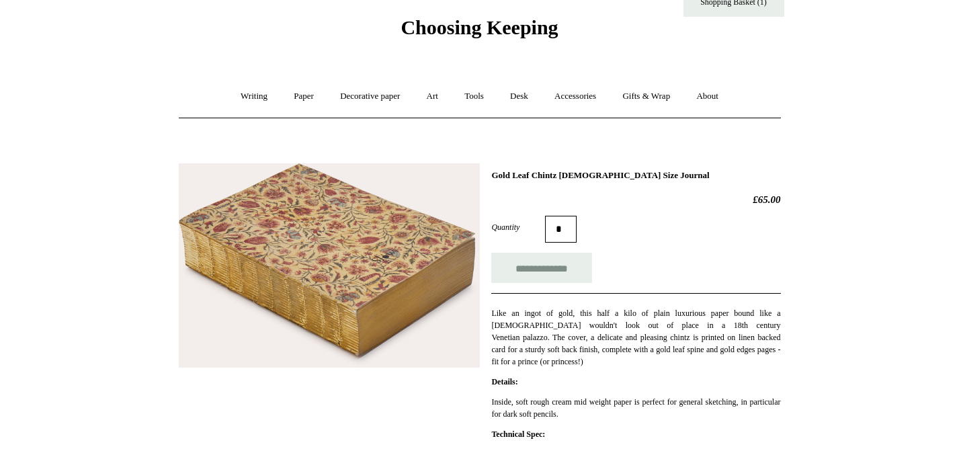
click at [419, 239] on img at bounding box center [329, 265] width 301 height 204
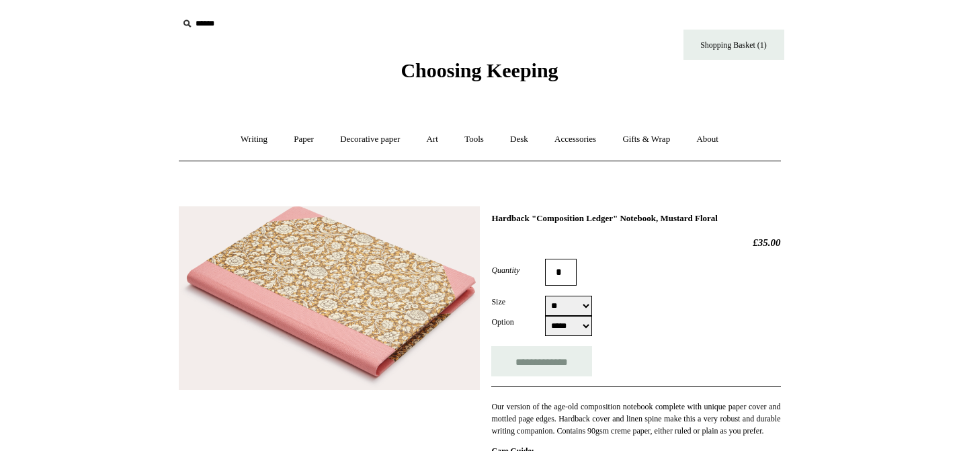
select select "**"
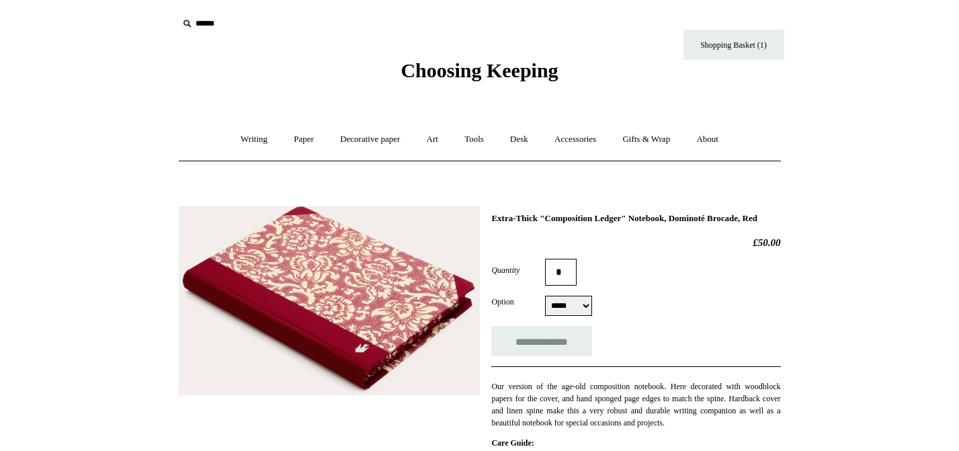
click at [387, 251] on img at bounding box center [329, 301] width 301 height 190
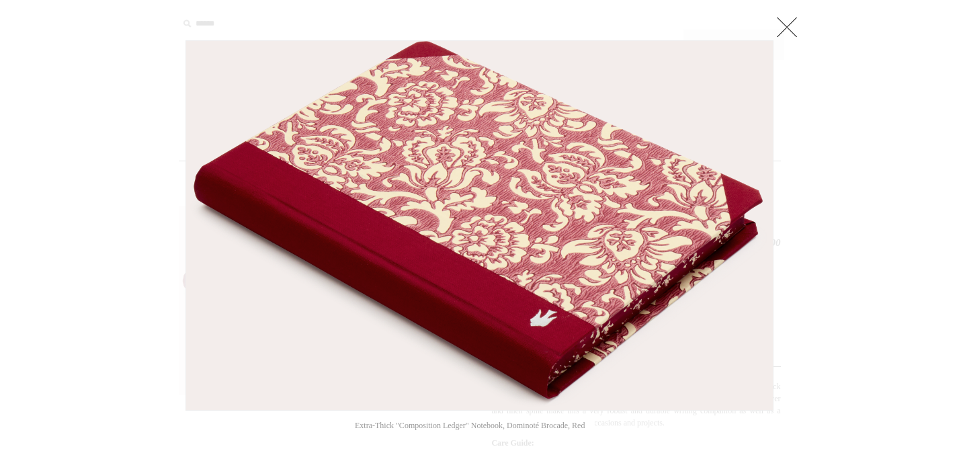
click at [786, 26] on link at bounding box center [787, 26] width 27 height 27
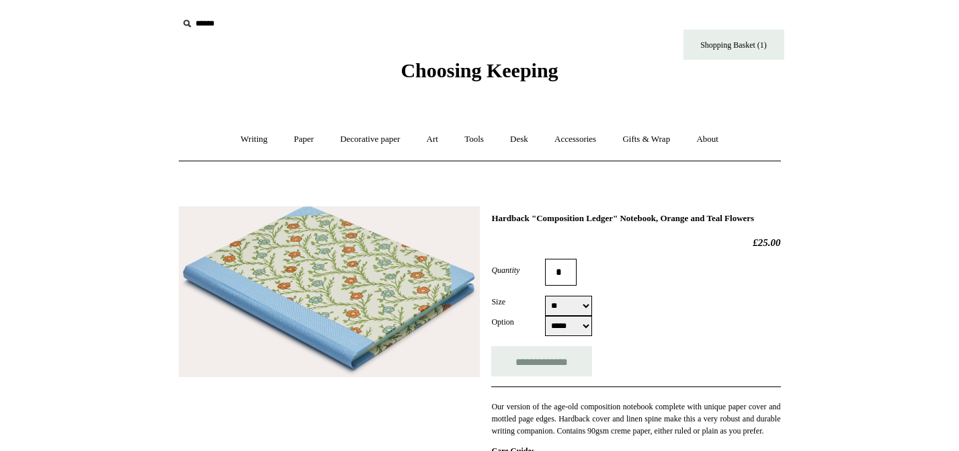
click at [418, 275] on img at bounding box center [329, 291] width 301 height 171
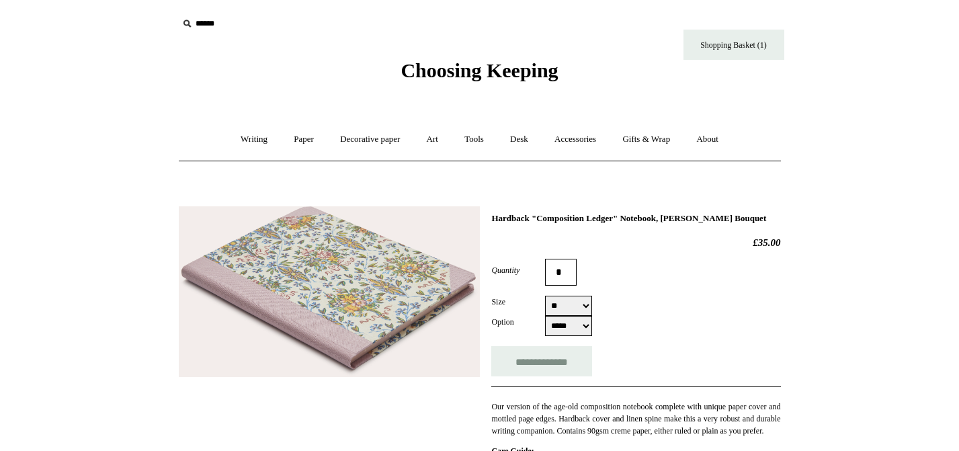
select select "**"
click at [368, 255] on img at bounding box center [329, 291] width 301 height 171
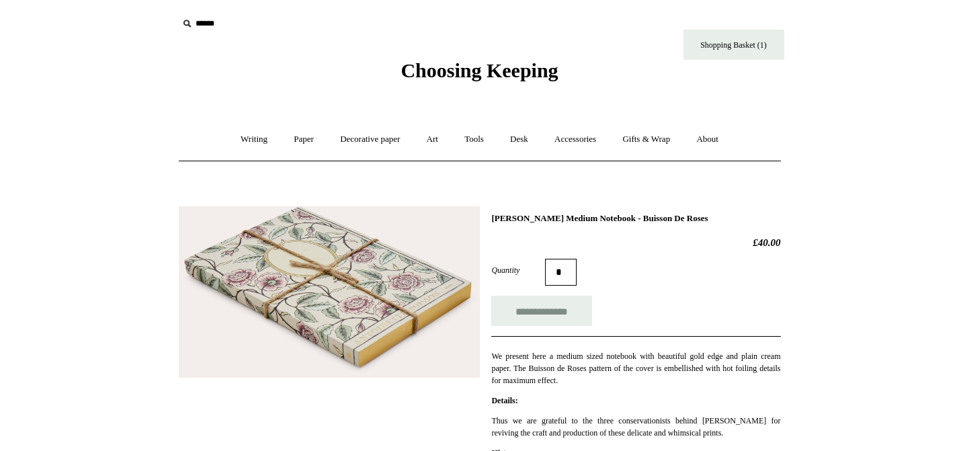
click at [434, 285] on img at bounding box center [329, 291] width 301 height 171
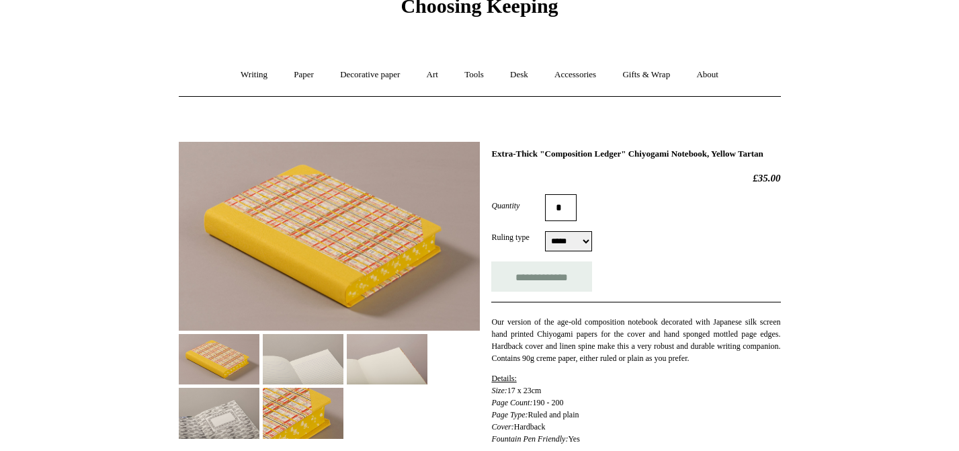
click at [315, 366] on img at bounding box center [303, 359] width 81 height 50
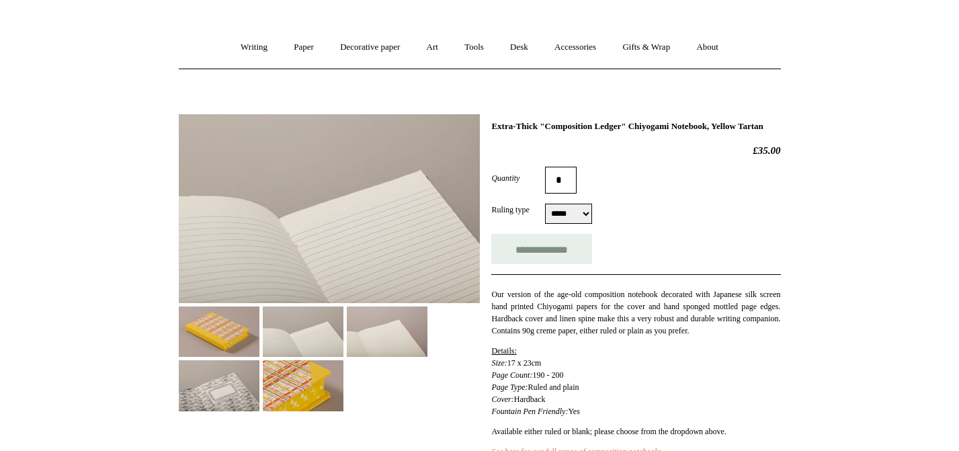
scroll to position [118, 0]
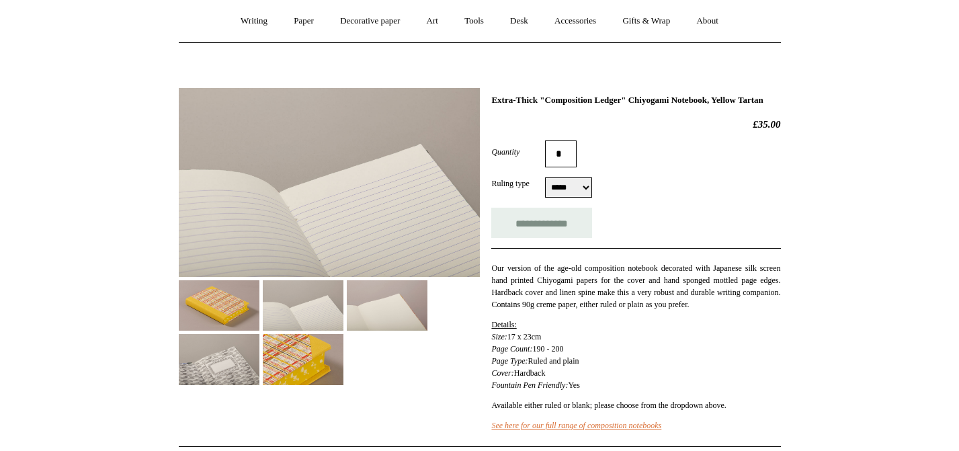
click at [364, 319] on img at bounding box center [387, 305] width 81 height 50
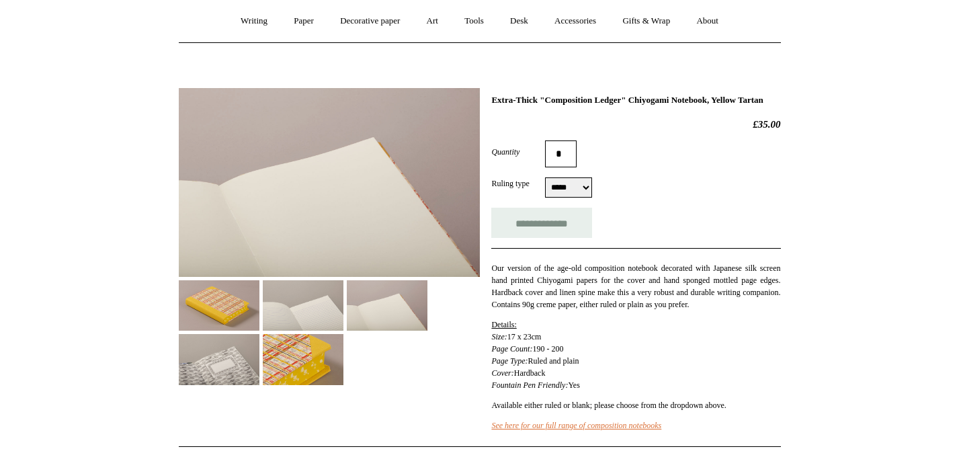
click at [343, 377] on img at bounding box center [303, 359] width 81 height 50
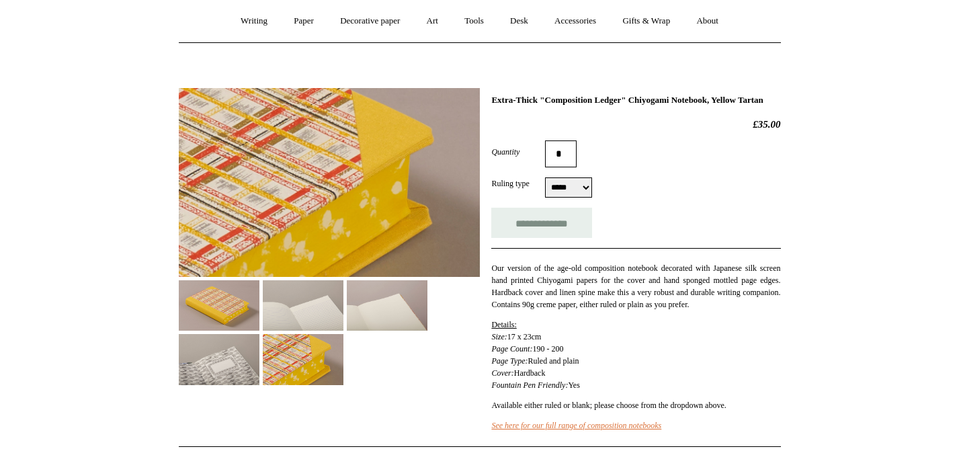
click at [259, 362] on img at bounding box center [219, 359] width 81 height 50
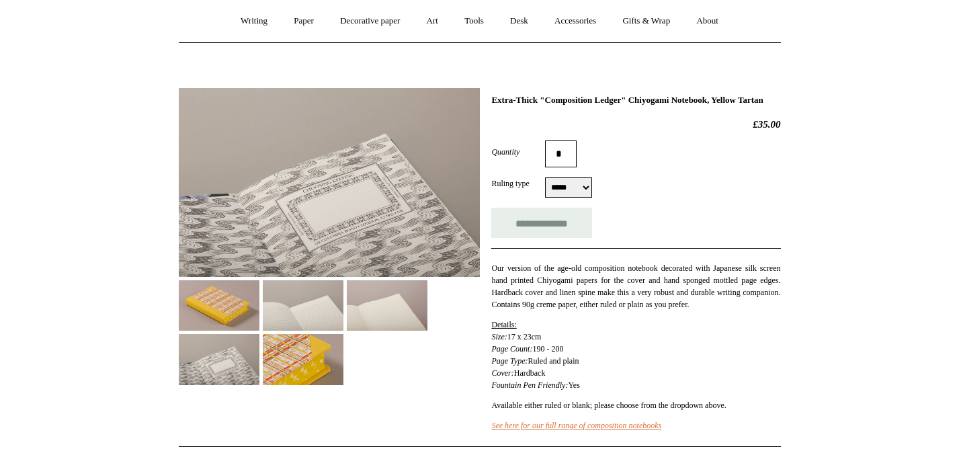
click at [231, 320] on img at bounding box center [219, 305] width 81 height 50
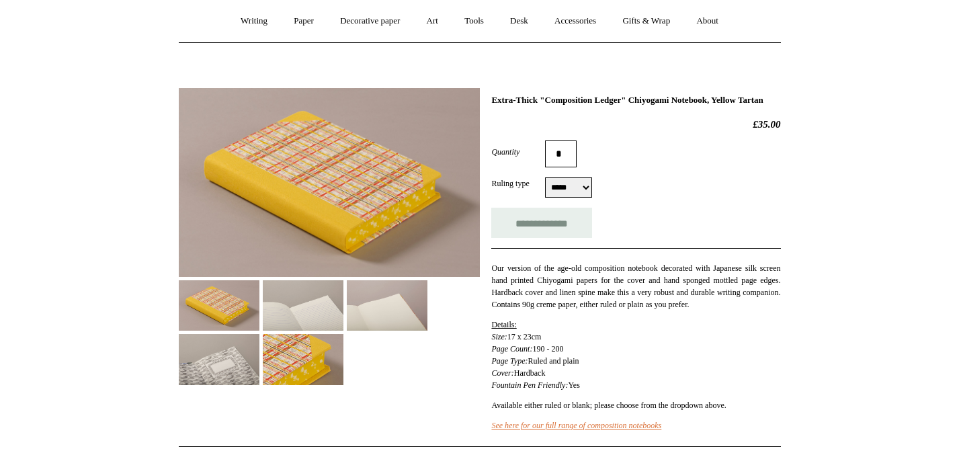
click at [341, 202] on img at bounding box center [329, 182] width 301 height 189
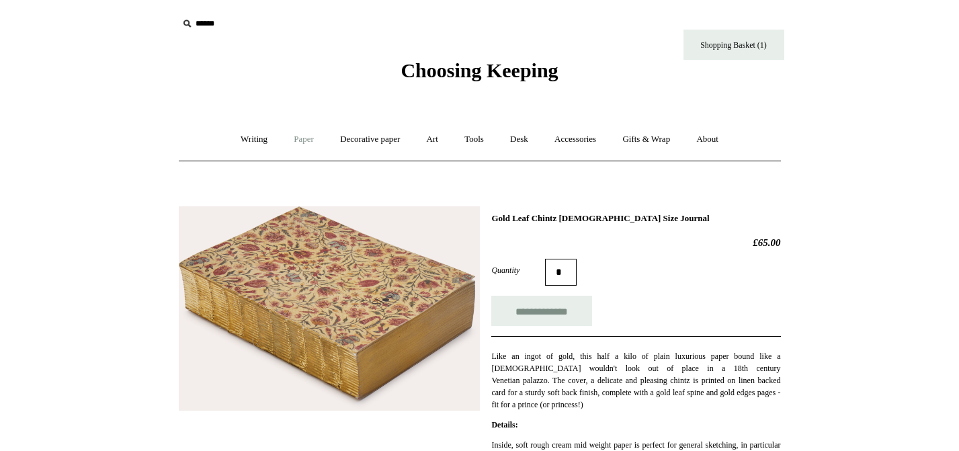
click at [292, 142] on link "Paper +" at bounding box center [304, 140] width 44 height 36
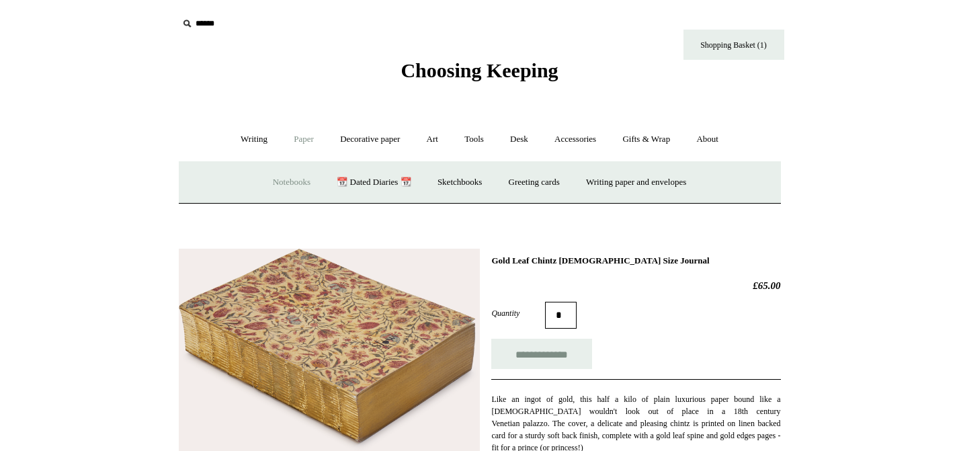
click at [289, 182] on link "Notebooks +" at bounding box center [292, 183] width 62 height 36
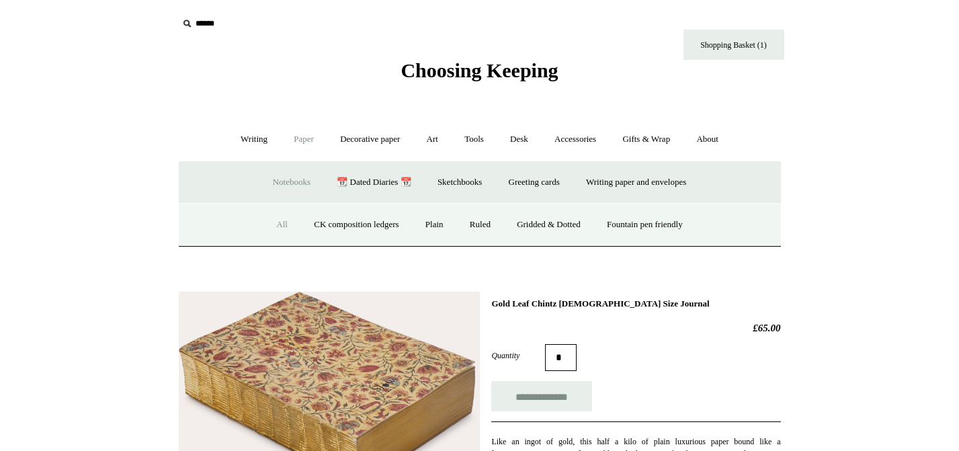
click at [269, 218] on link "All" at bounding box center [282, 225] width 36 height 36
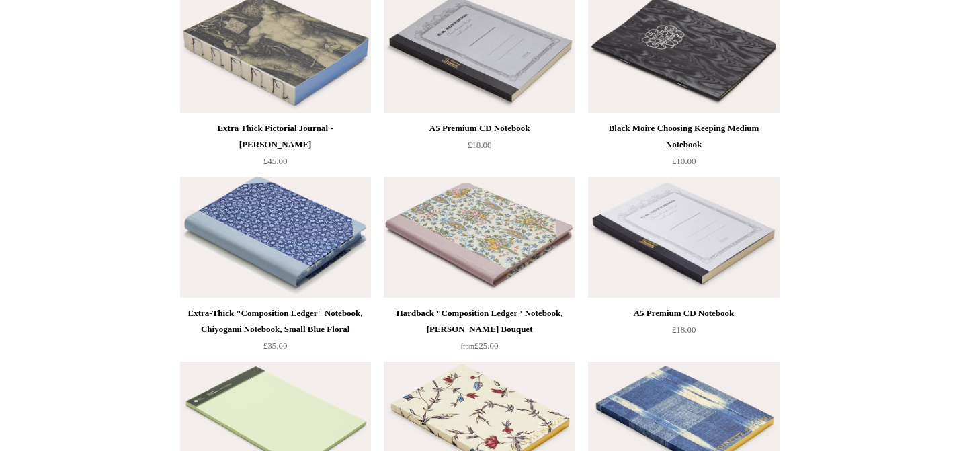
scroll to position [5542, 0]
